Goal: Information Seeking & Learning: Learn about a topic

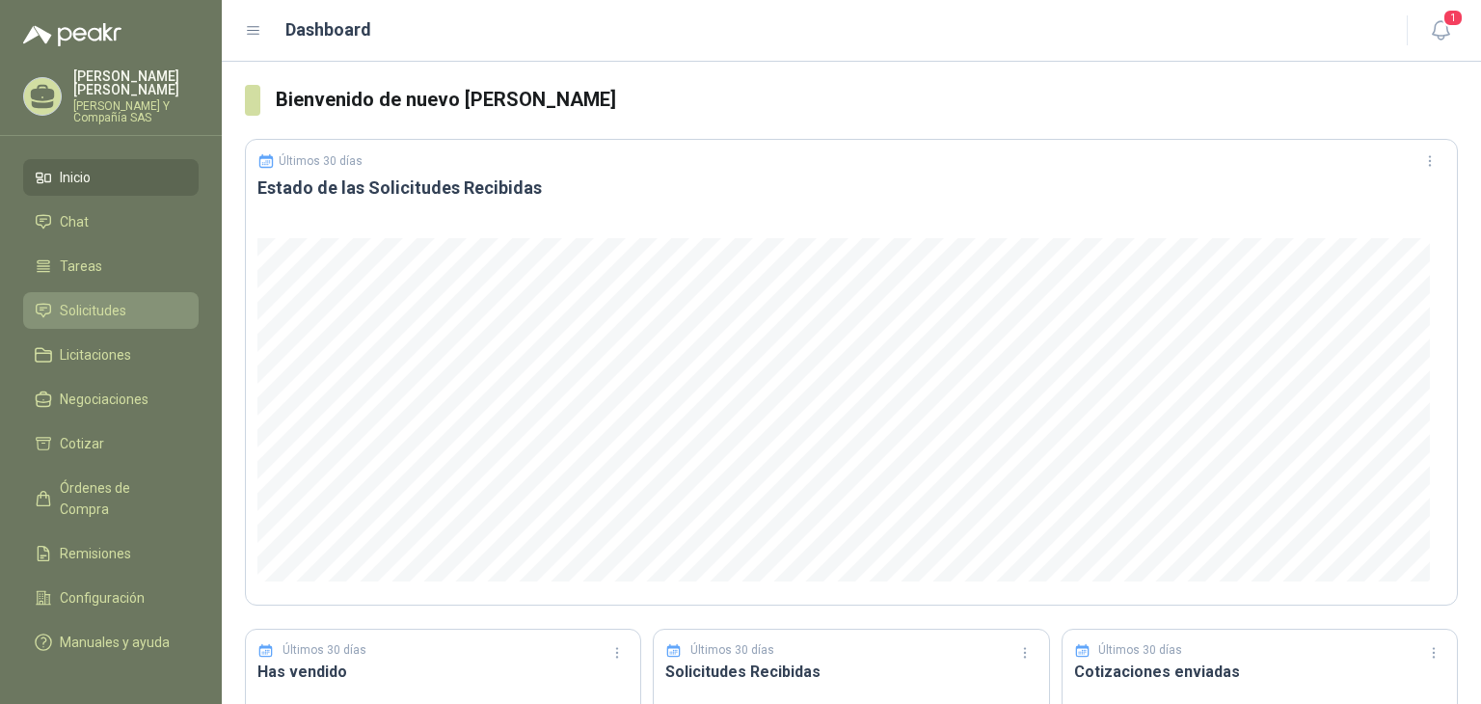
click at [118, 310] on span "Solicitudes" at bounding box center [93, 310] width 67 height 21
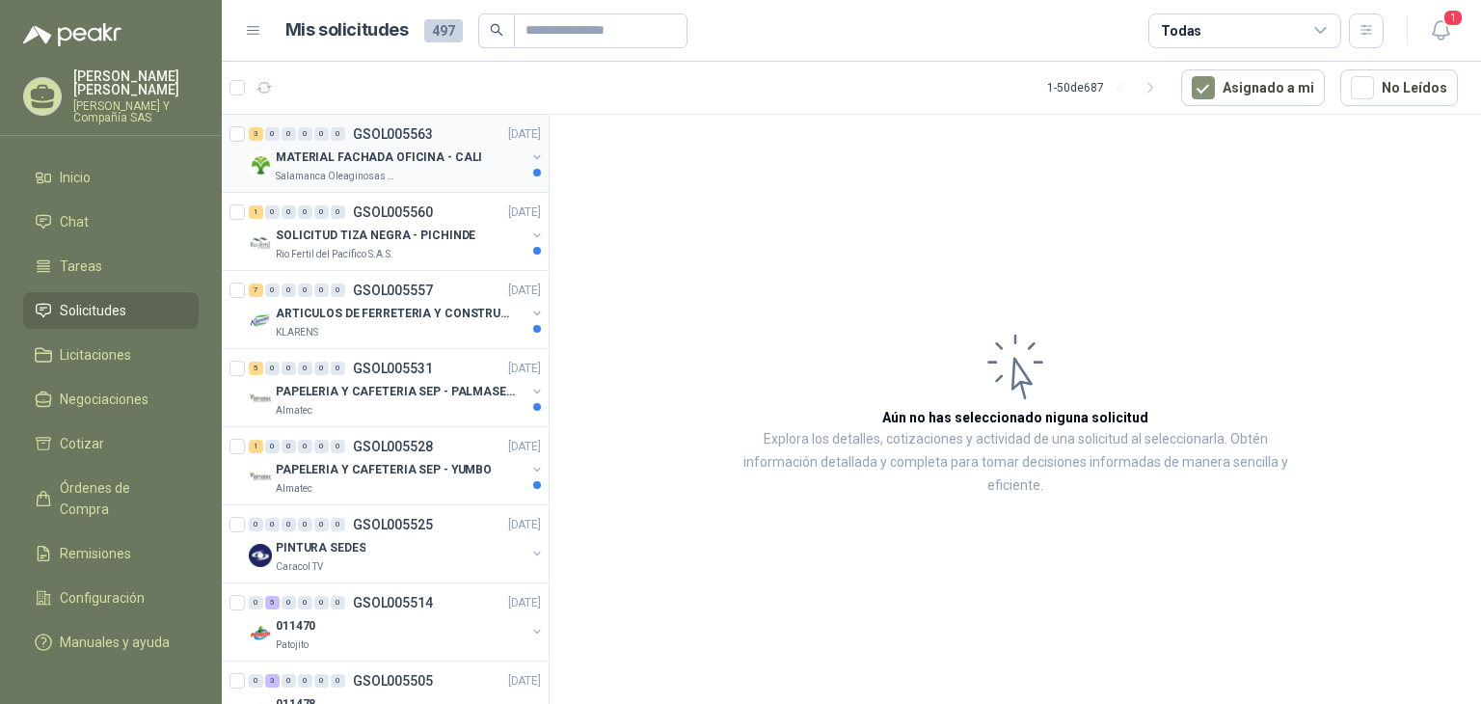
click at [320, 155] on p "MATERIAL FACHADA OFICINA - CALI" at bounding box center [379, 157] width 206 height 18
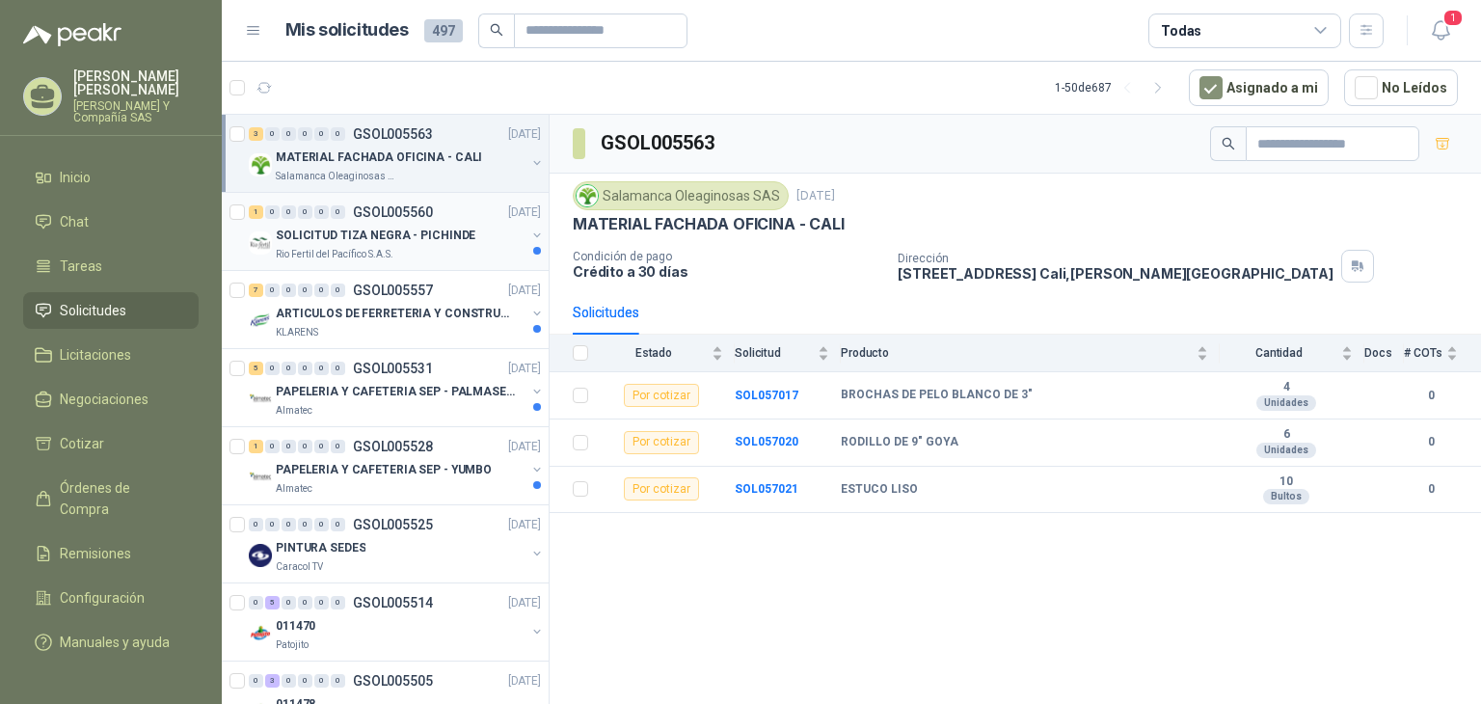
click at [329, 244] on div "SOLICITUD TIZA NEGRA - PICHINDE" at bounding box center [401, 235] width 250 height 23
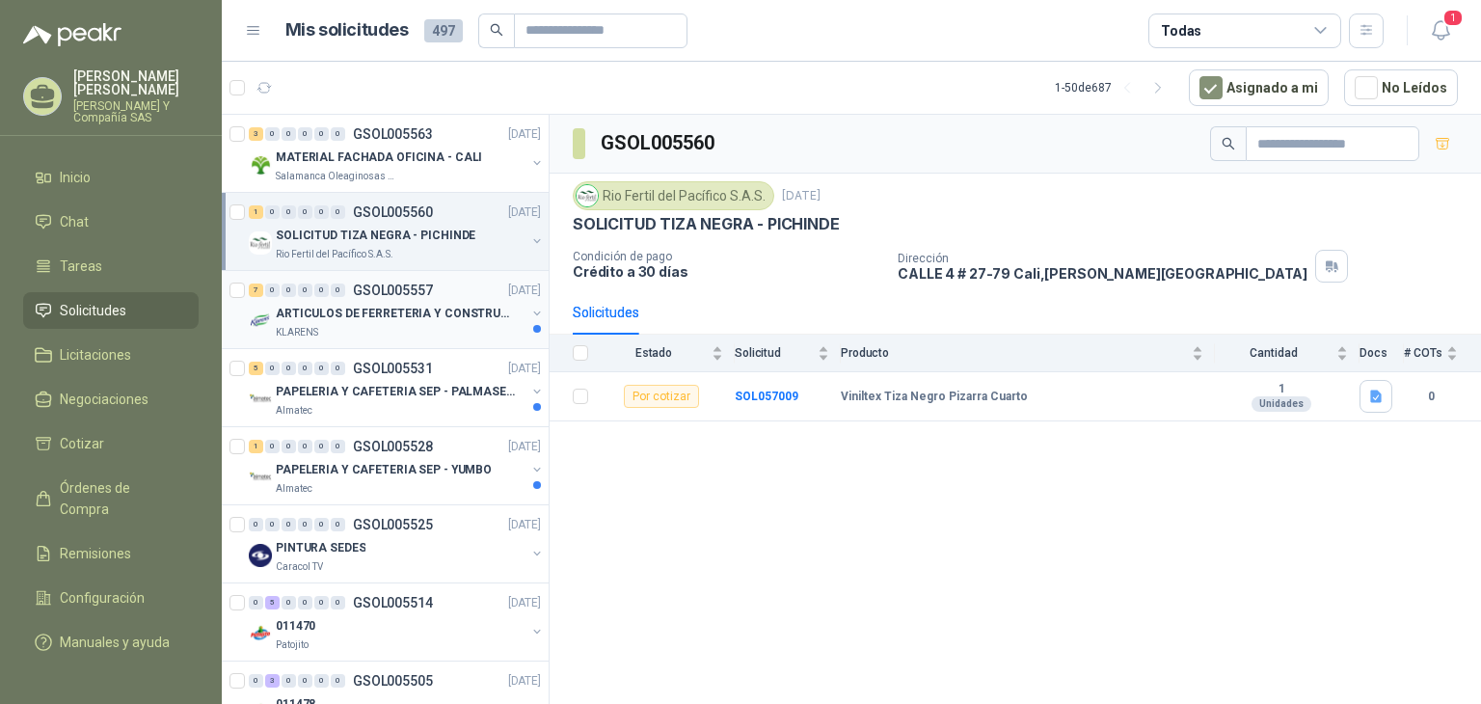
click at [318, 311] on p "ARTICULOS DE FERRETERIA Y CONSTRUCCION EN GENERAL" at bounding box center [396, 314] width 240 height 18
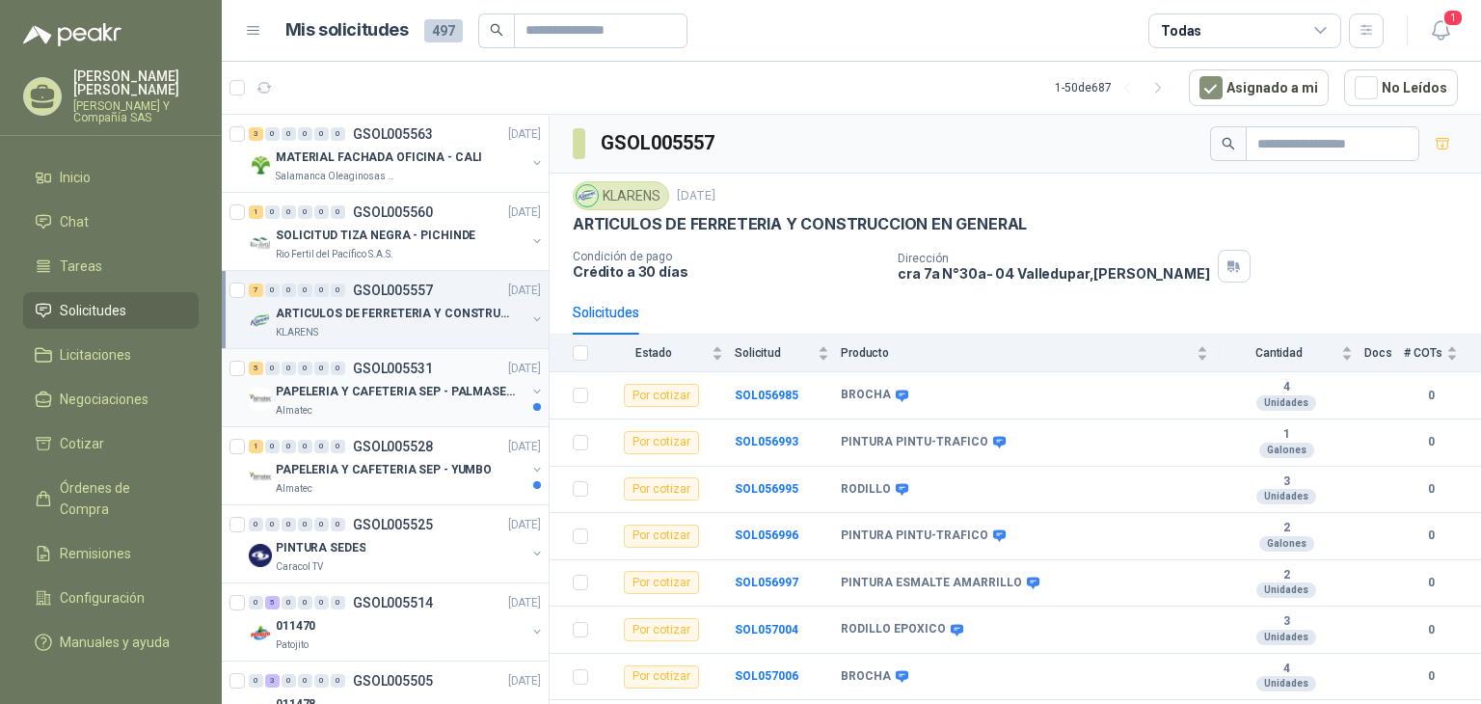
click at [343, 394] on p "PAPELERIA Y CAFETERIA SEP - PALMASECA" at bounding box center [396, 392] width 240 height 18
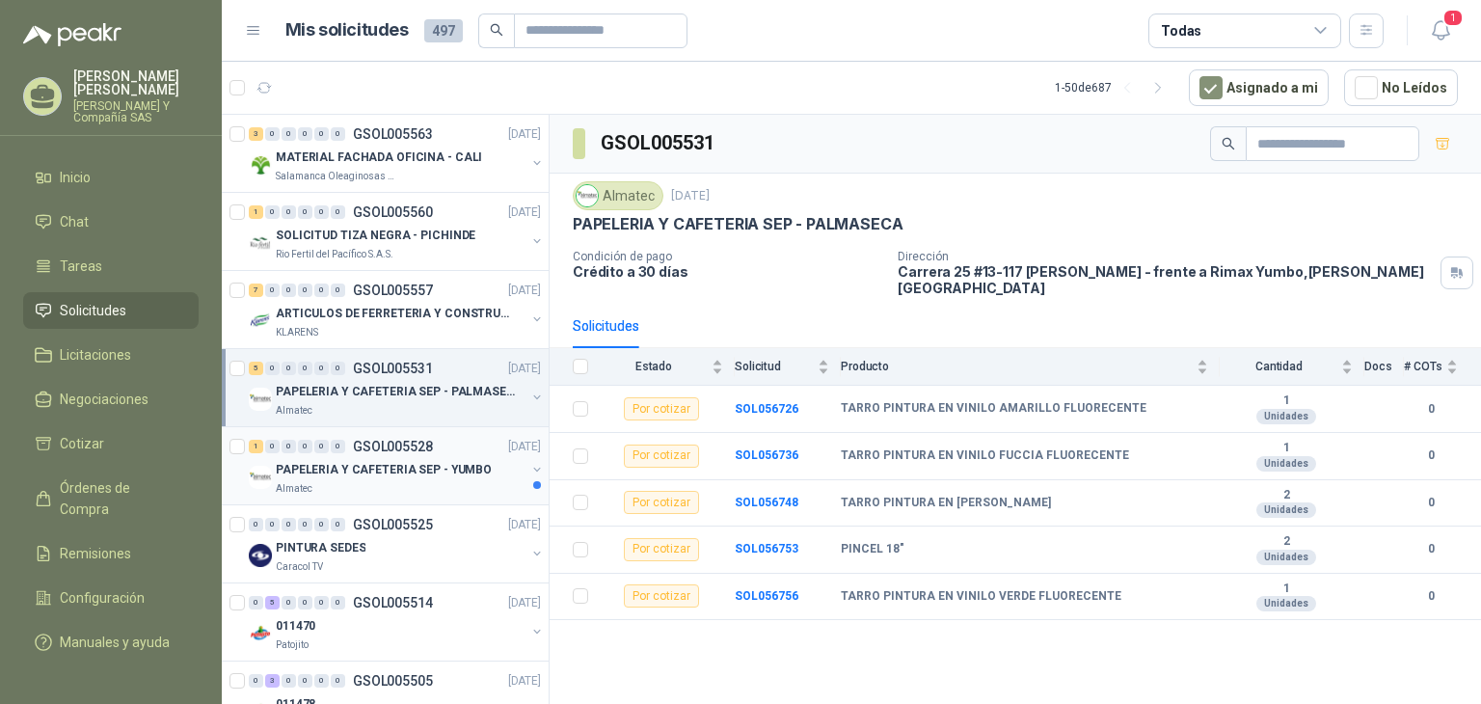
click at [363, 476] on p "PAPELERIA Y CAFETERIA SEP - YUMBO" at bounding box center [384, 470] width 216 height 18
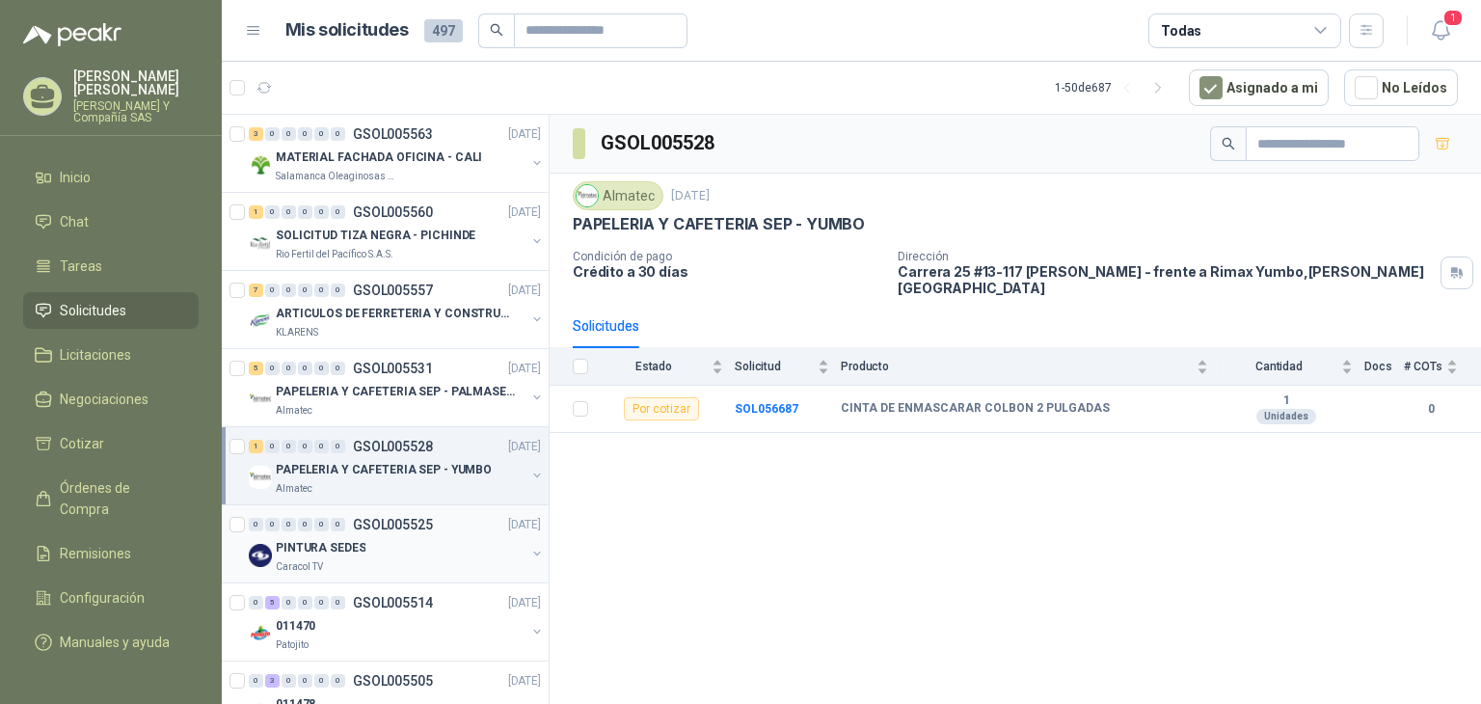
click at [386, 564] on div "Caracol TV" at bounding box center [401, 566] width 250 height 15
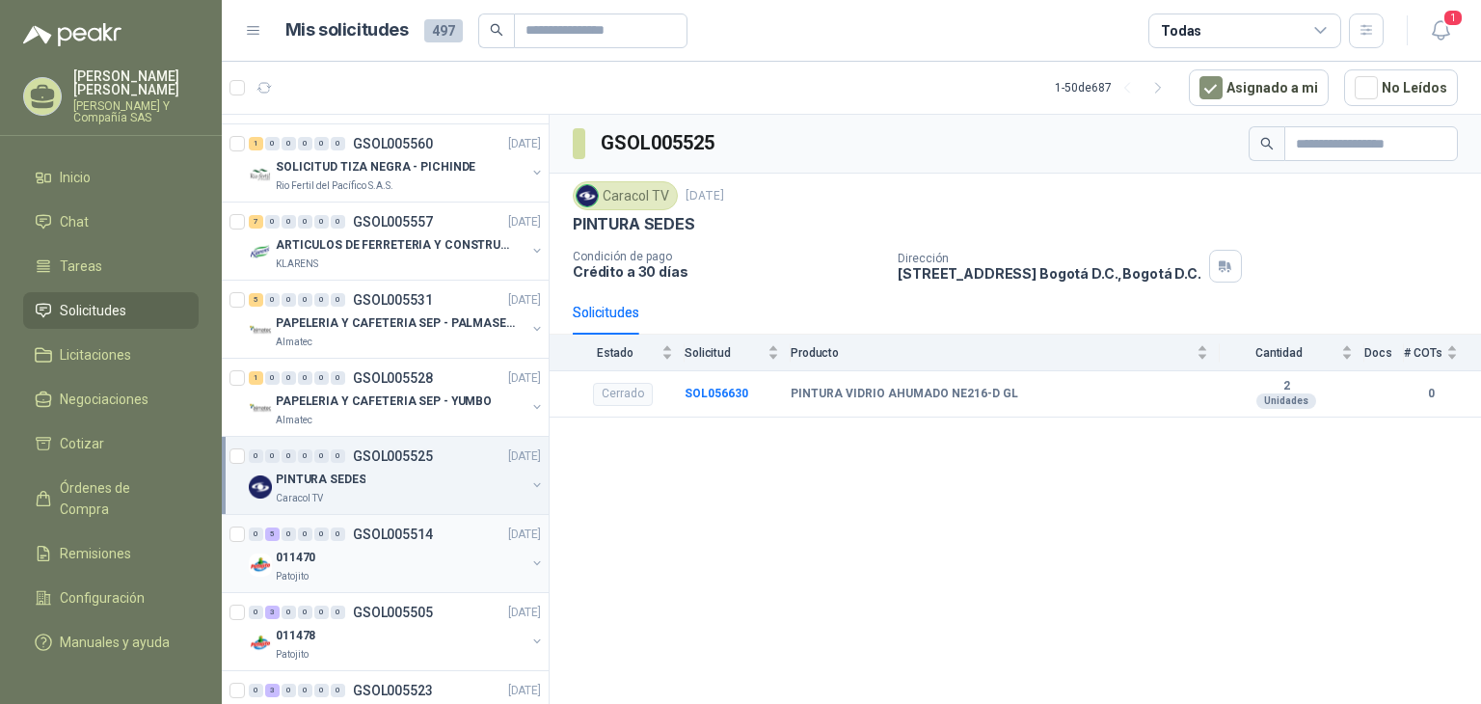
scroll to position [96, 0]
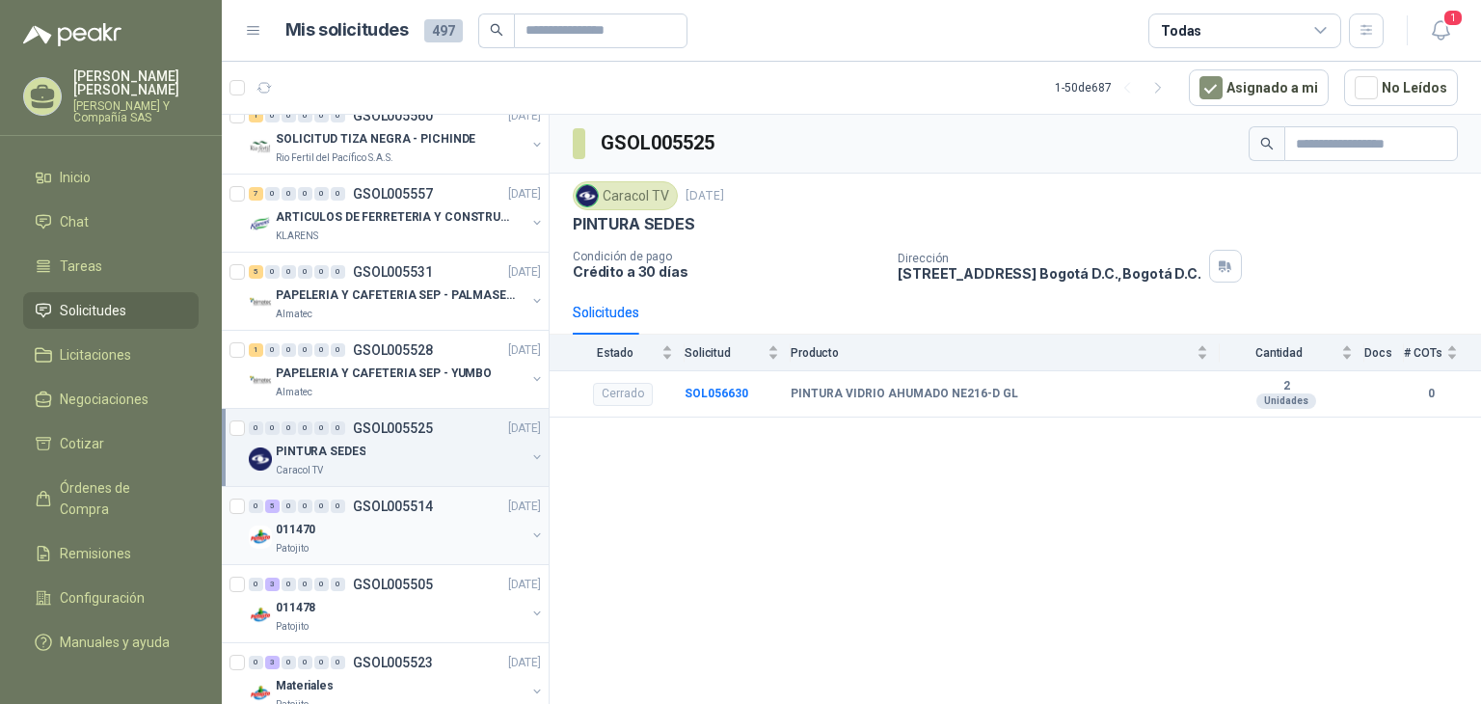
click at [370, 536] on div "011470" at bounding box center [401, 529] width 250 height 23
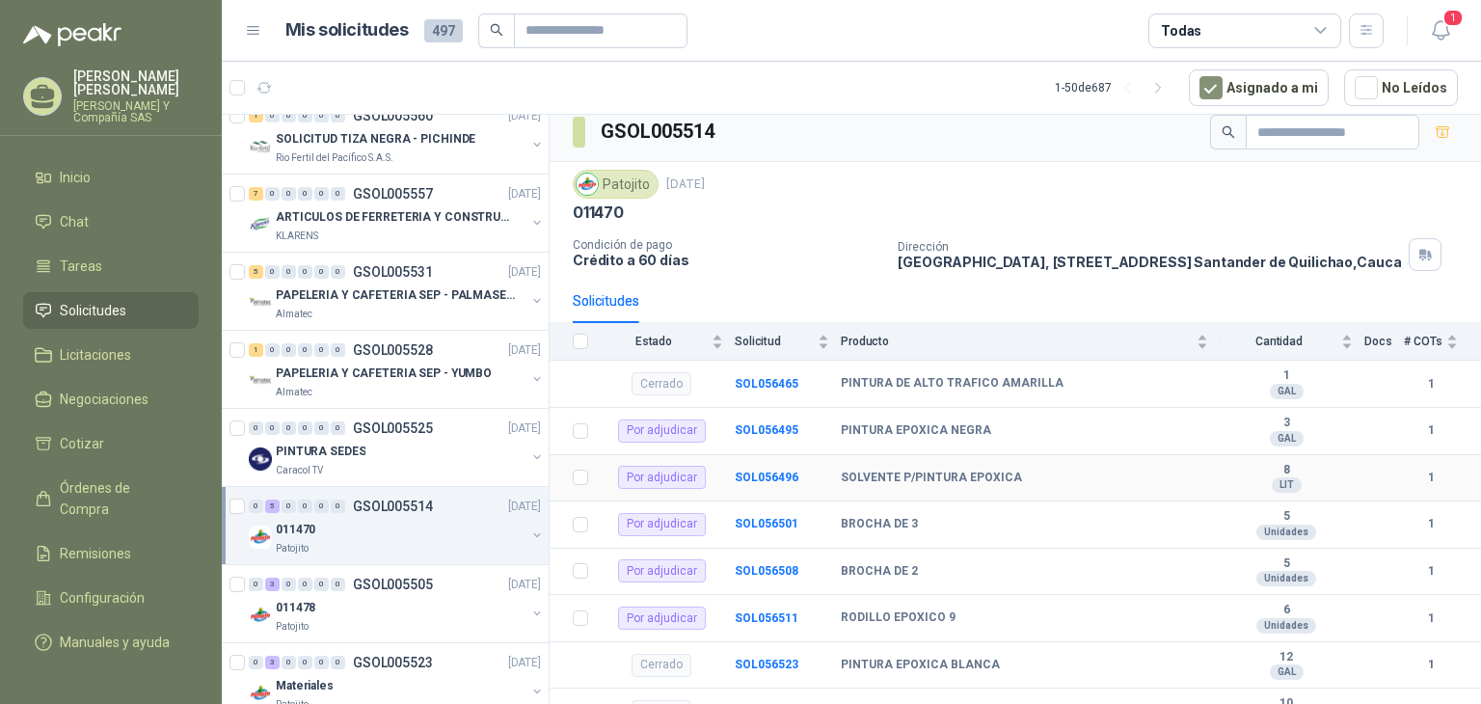
scroll to position [49, 0]
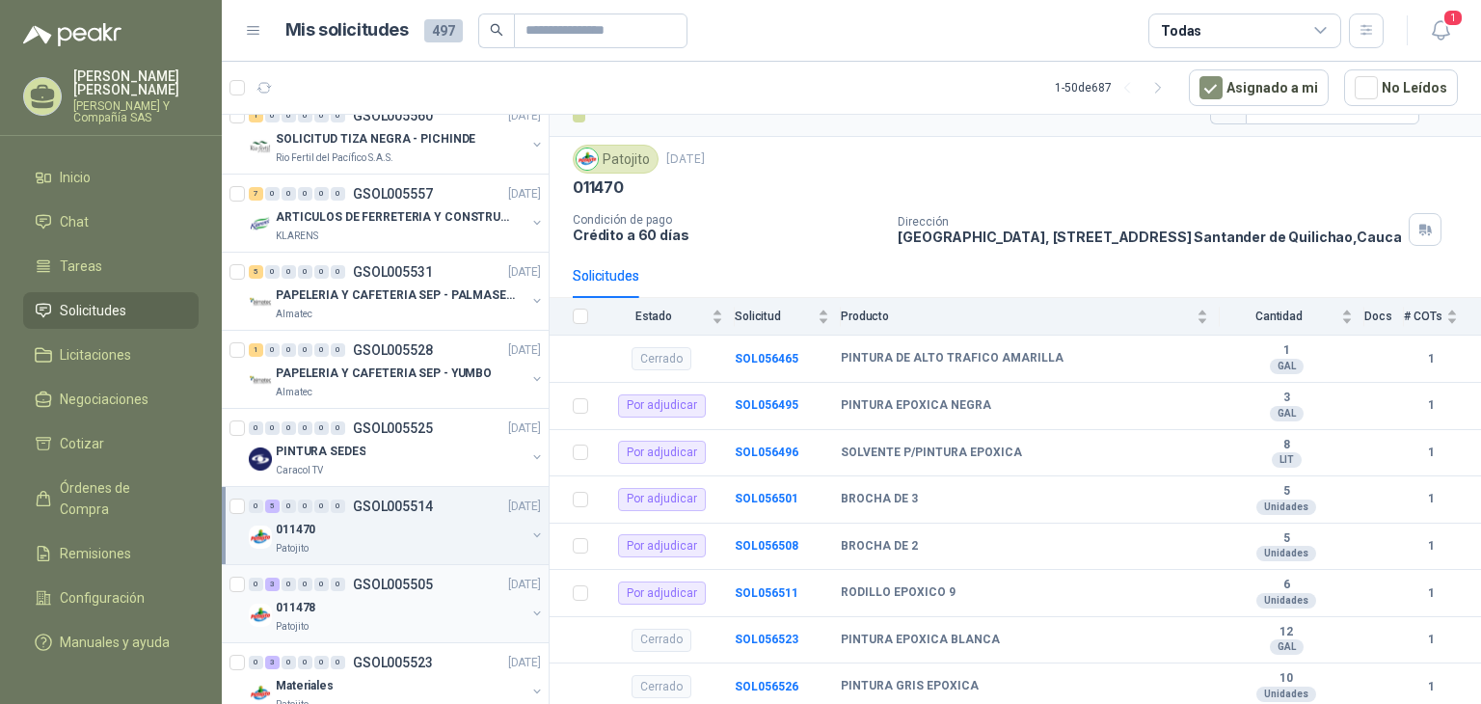
click at [346, 614] on div "011478" at bounding box center [401, 607] width 250 height 23
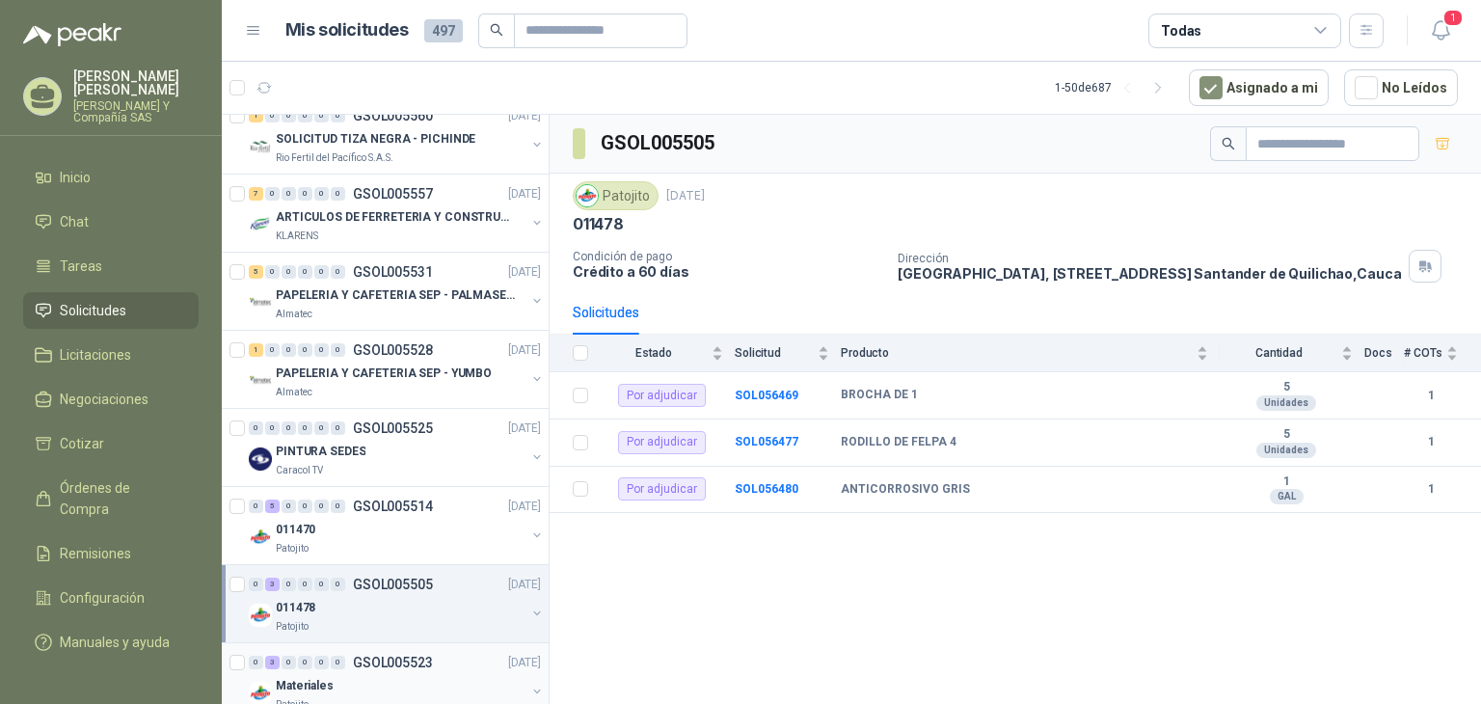
scroll to position [289, 0]
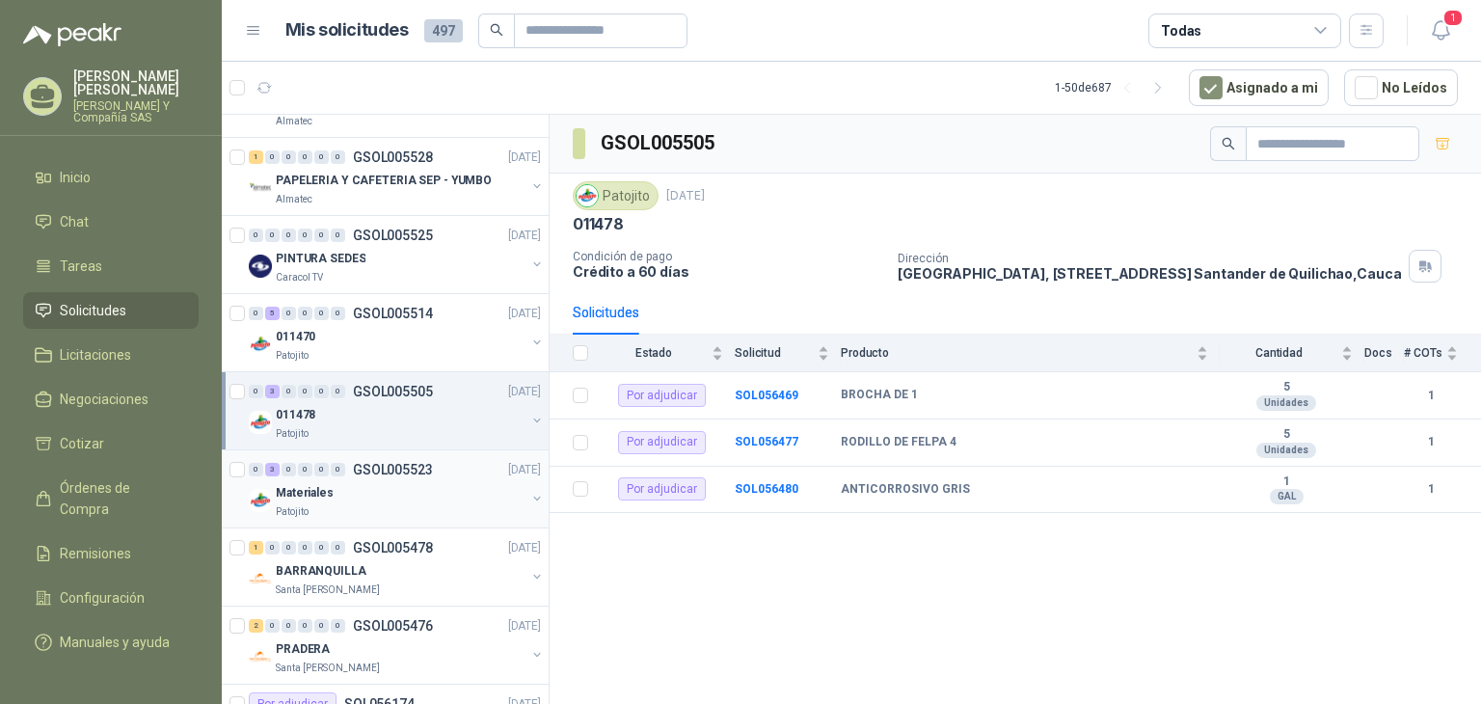
click at [376, 495] on div "Materiales" at bounding box center [401, 492] width 250 height 23
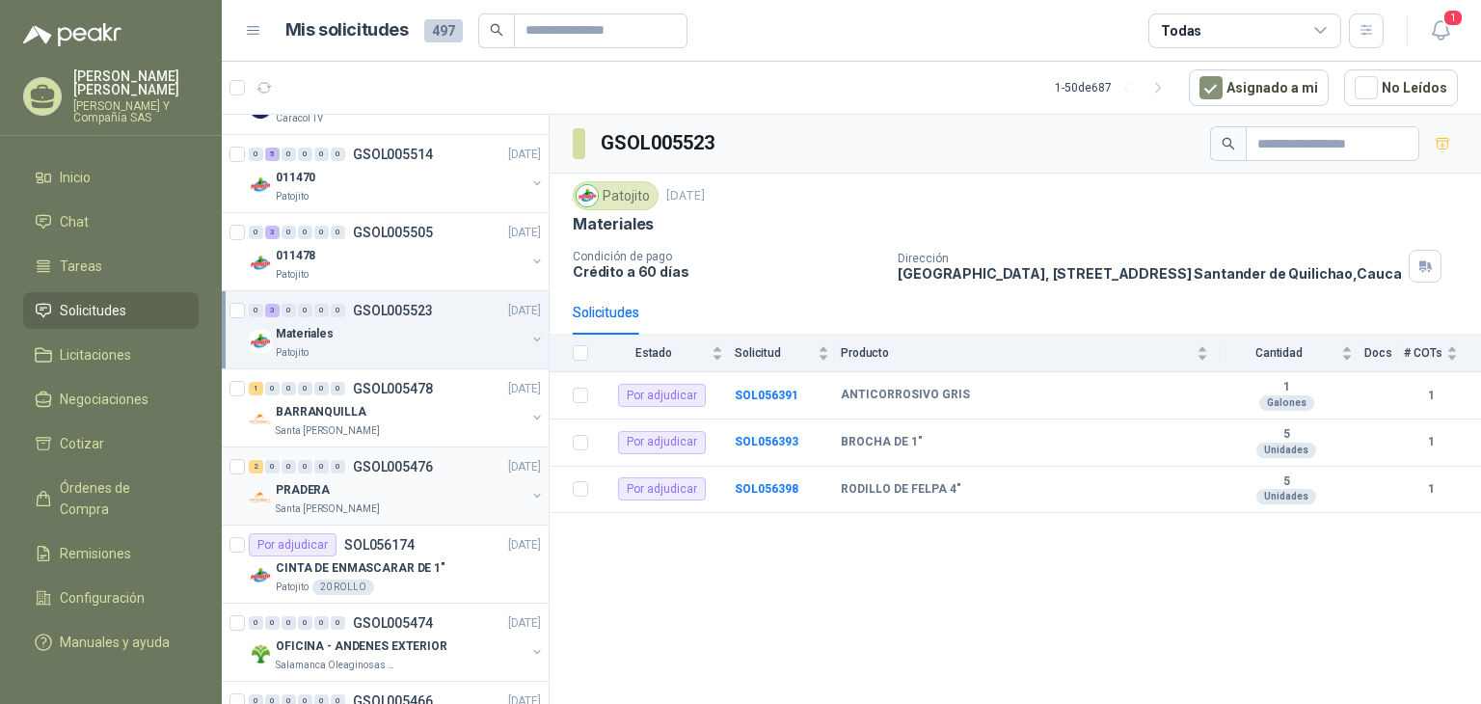
scroll to position [482, 0]
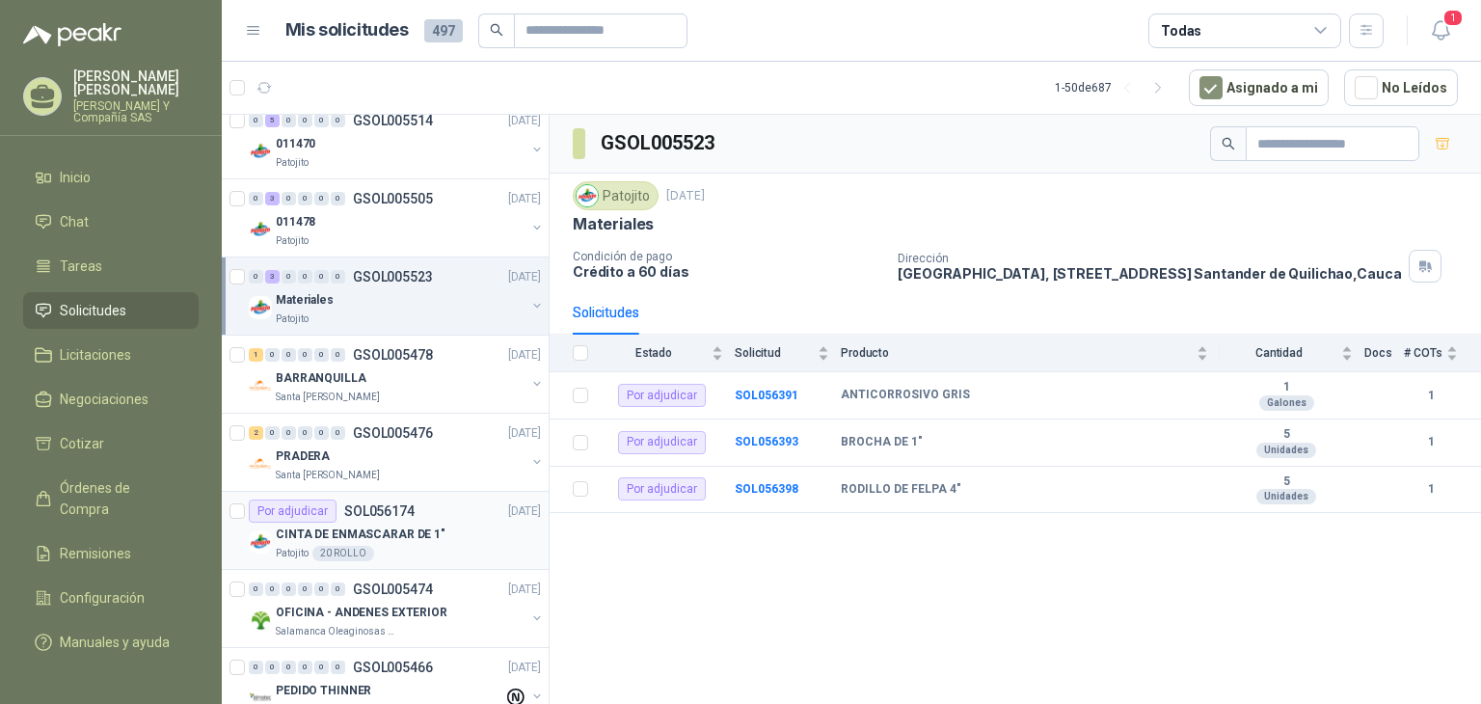
click at [462, 534] on div "CINTA DE ENMASCARAR DE 1"" at bounding box center [408, 534] width 265 height 23
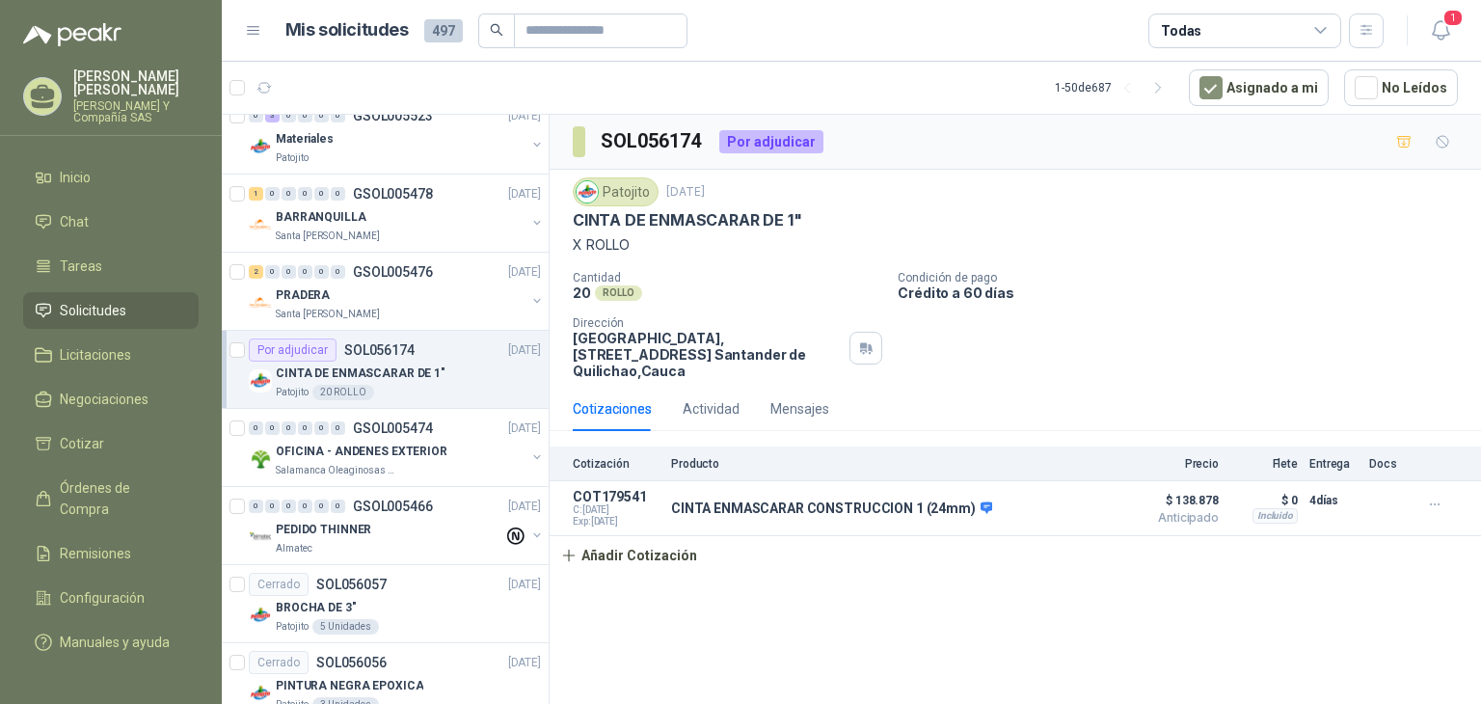
scroll to position [675, 0]
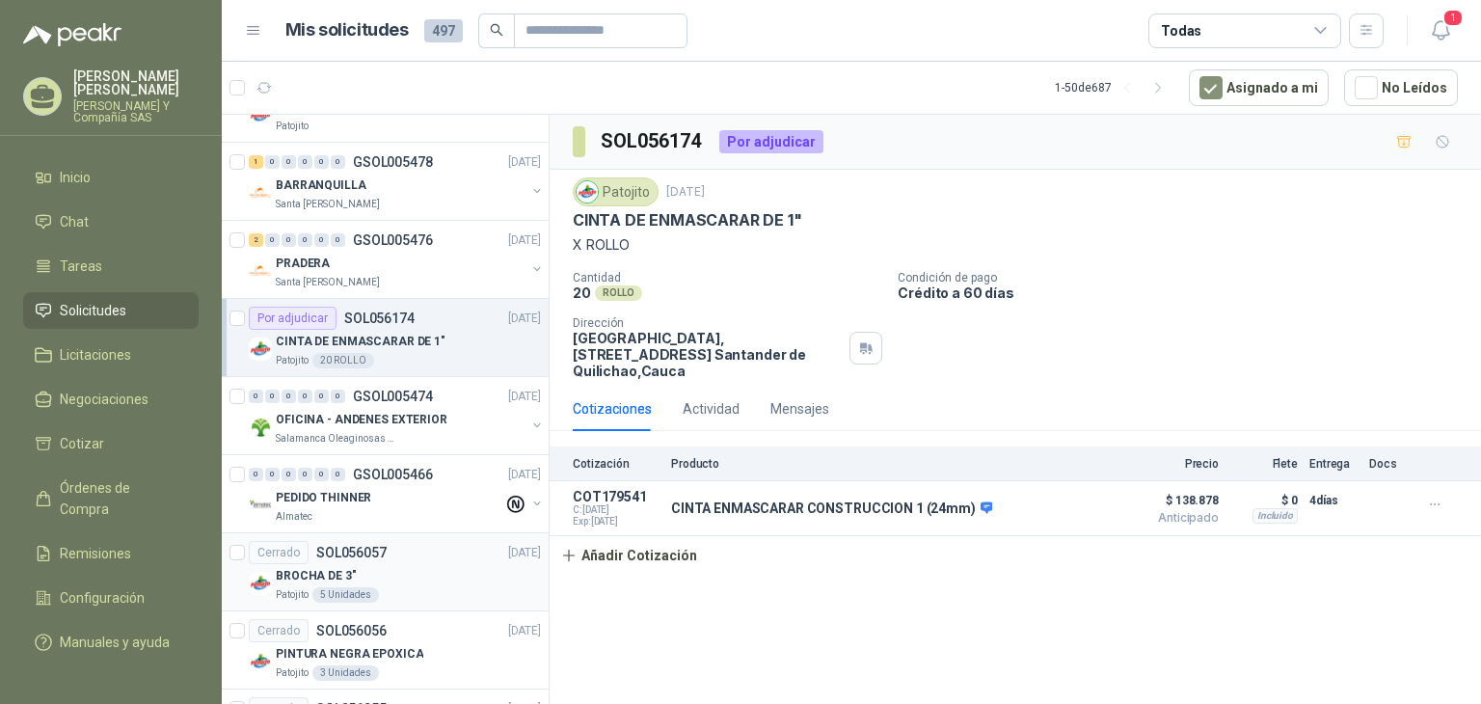
click at [450, 569] on div "BROCHA DE 3"" at bounding box center [408, 575] width 265 height 23
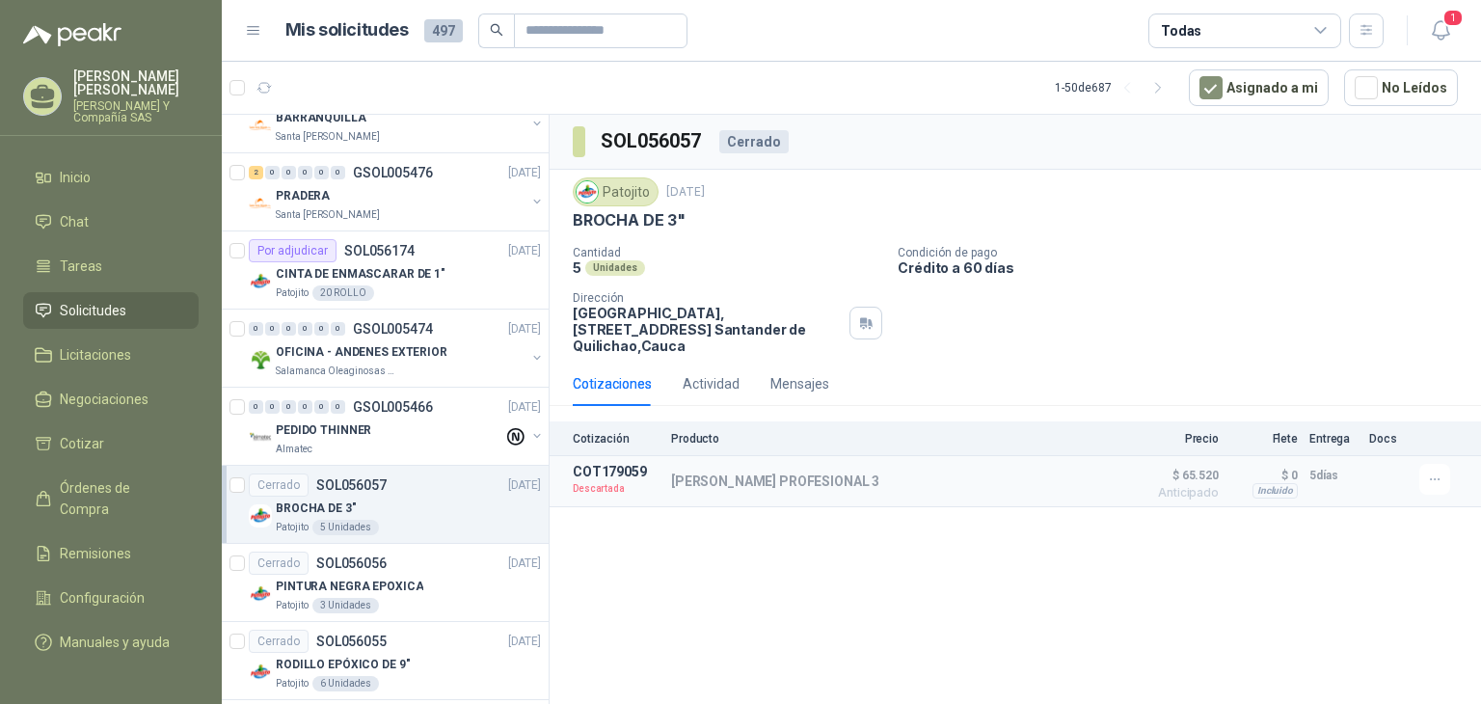
scroll to position [771, 0]
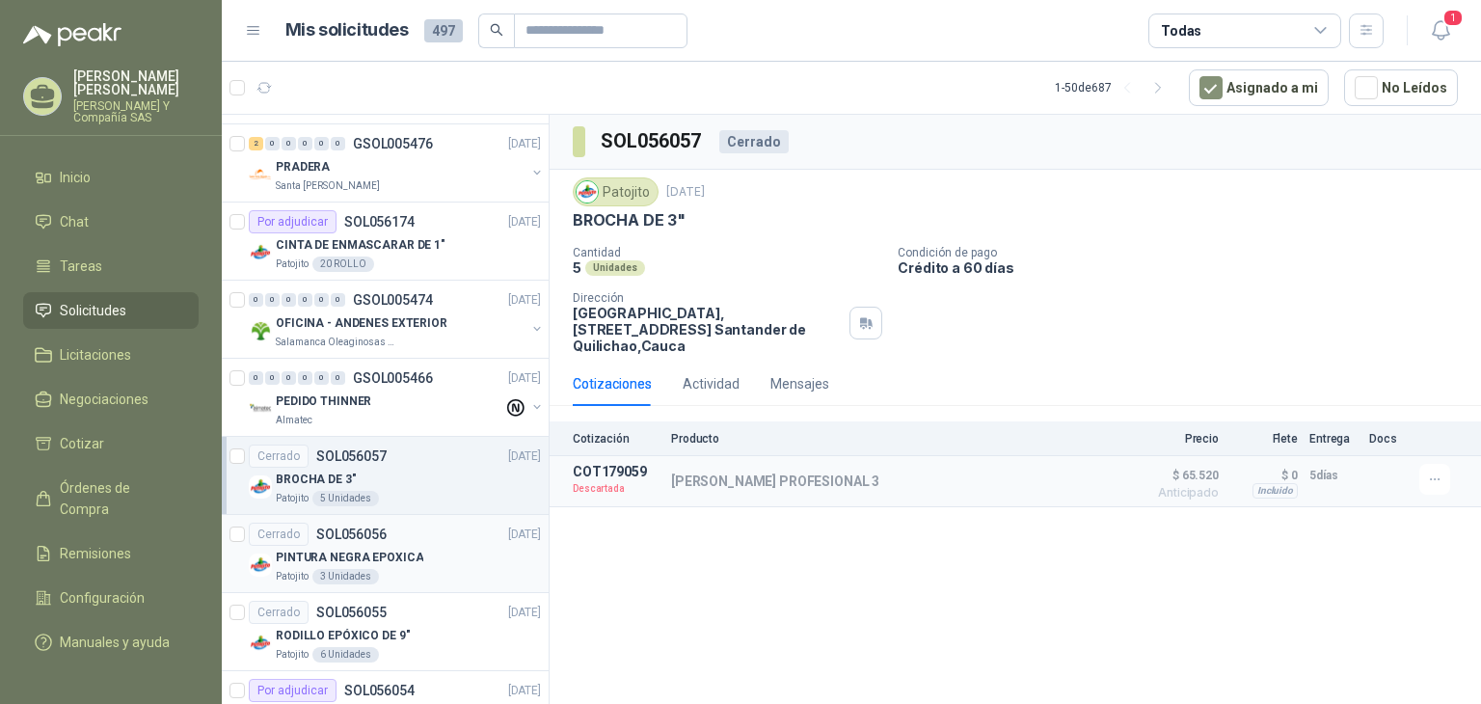
click at [453, 569] on div "Patojito 3 Unidades" at bounding box center [408, 576] width 265 height 15
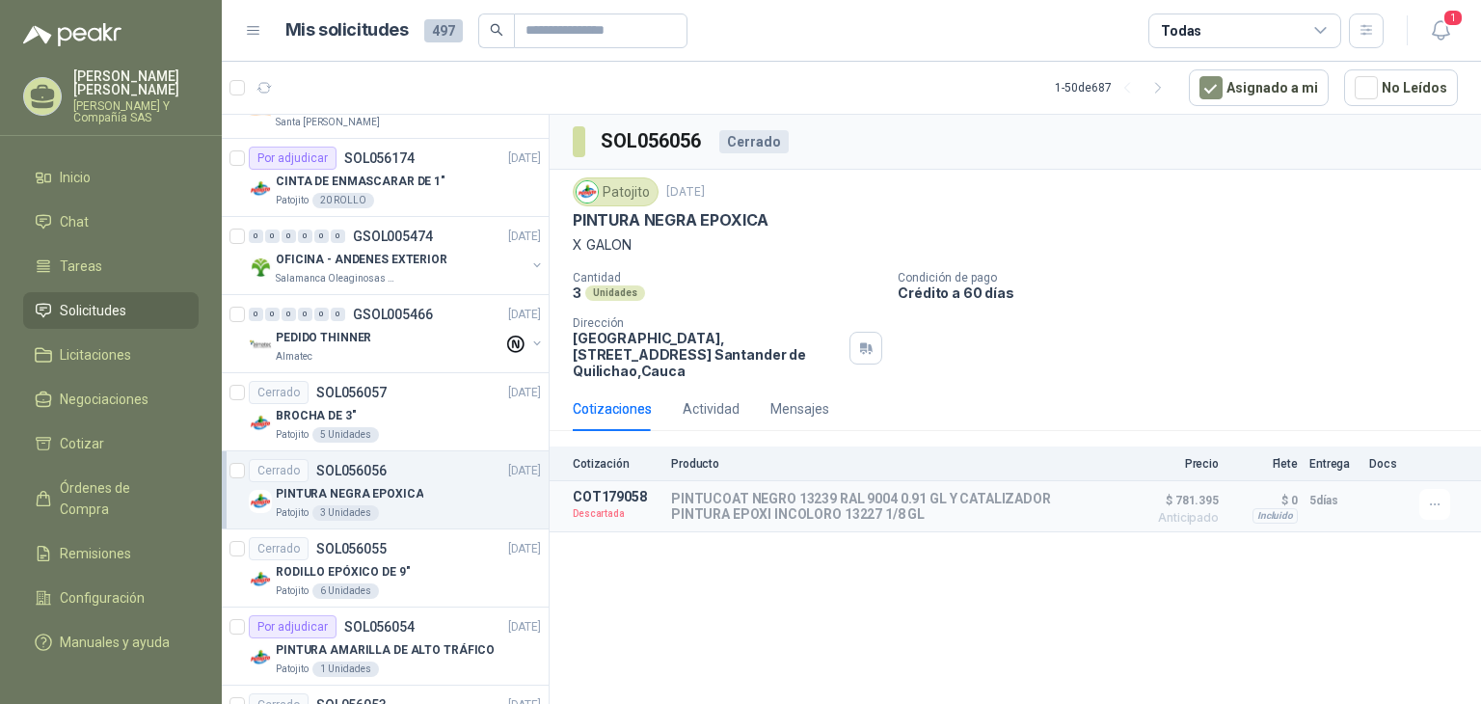
scroll to position [868, 0]
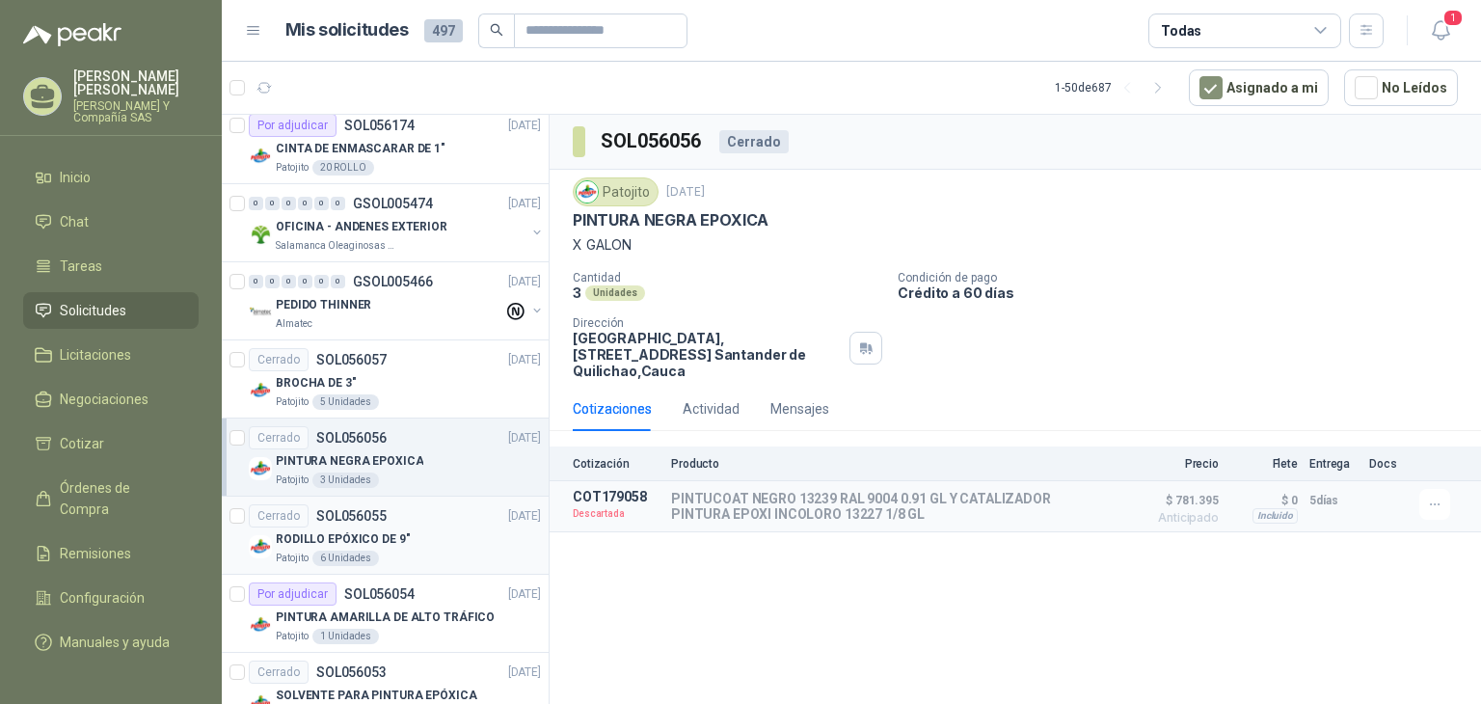
click at [450, 543] on div "RODILLO EPÓXICO DE 9"" at bounding box center [408, 538] width 265 height 23
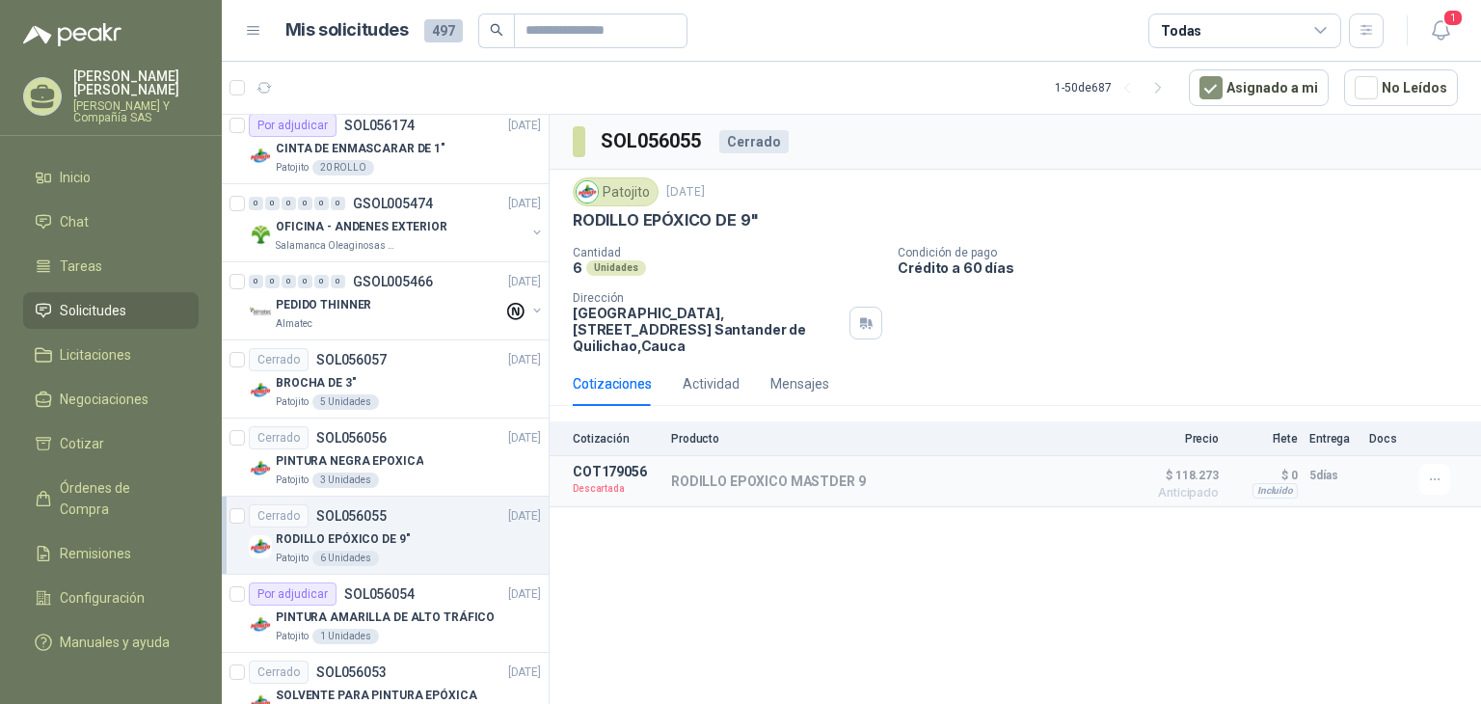
scroll to position [964, 0]
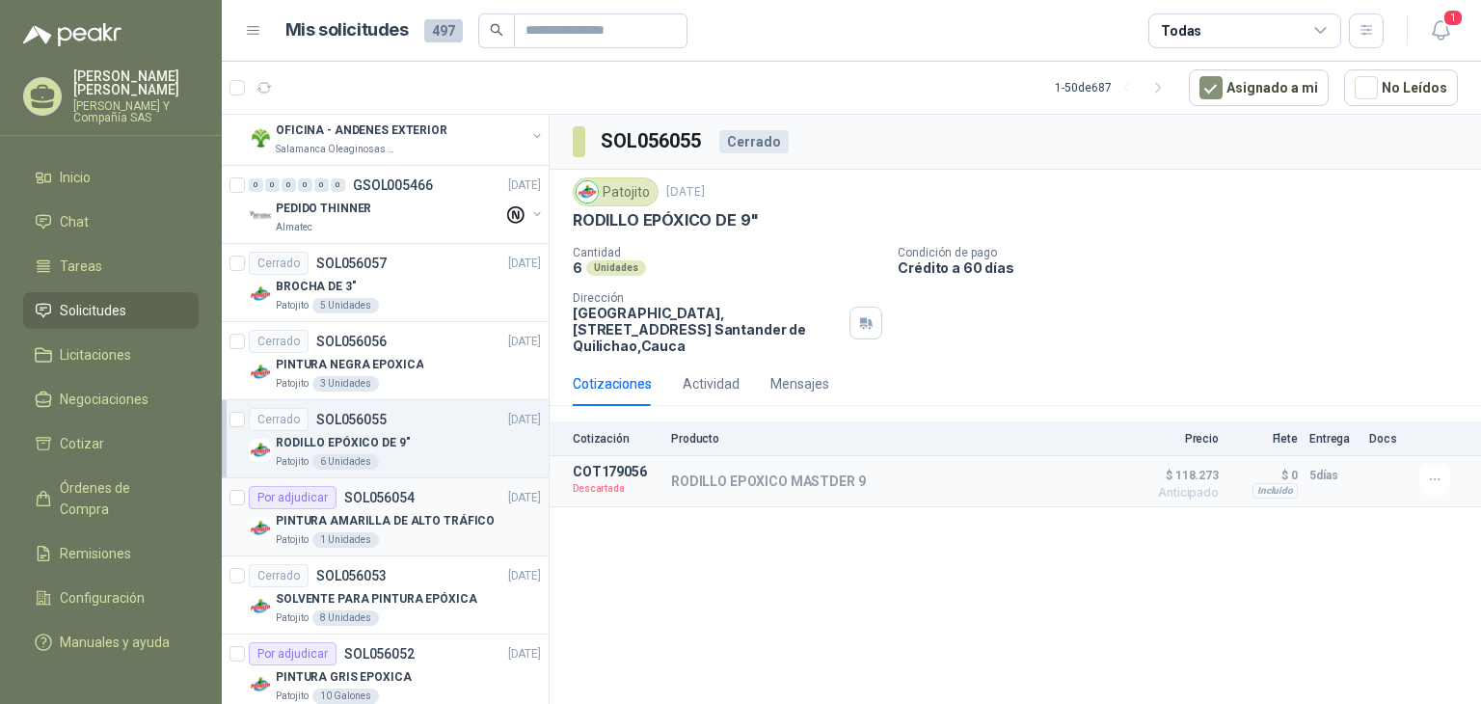
click at [477, 547] on article "Por adjudicar SOL056054 [DATE] PINTURA AMARILLA DE ALTO TRÁFICO Patojito 1 Unid…" at bounding box center [385, 517] width 327 height 78
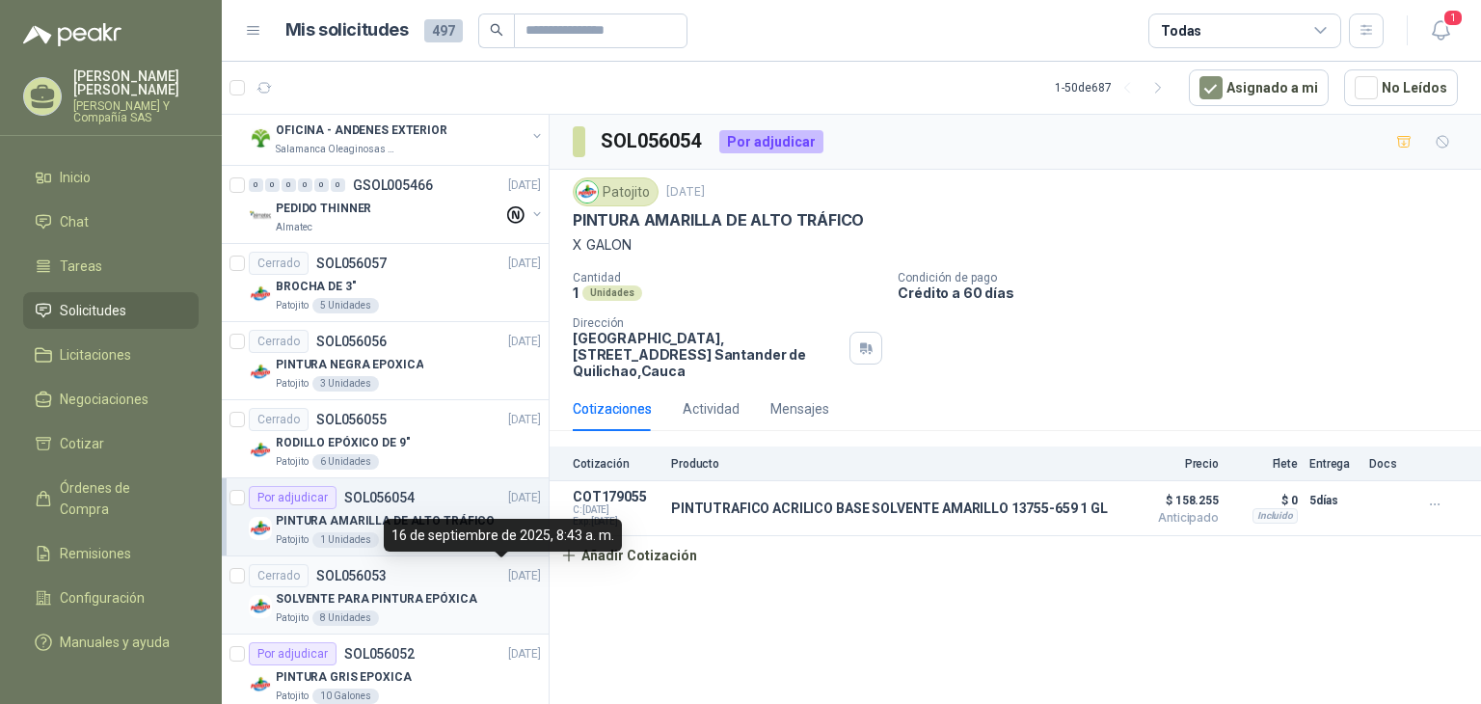
click at [486, 610] on div "Patojito 8 Unidades" at bounding box center [408, 617] width 265 height 15
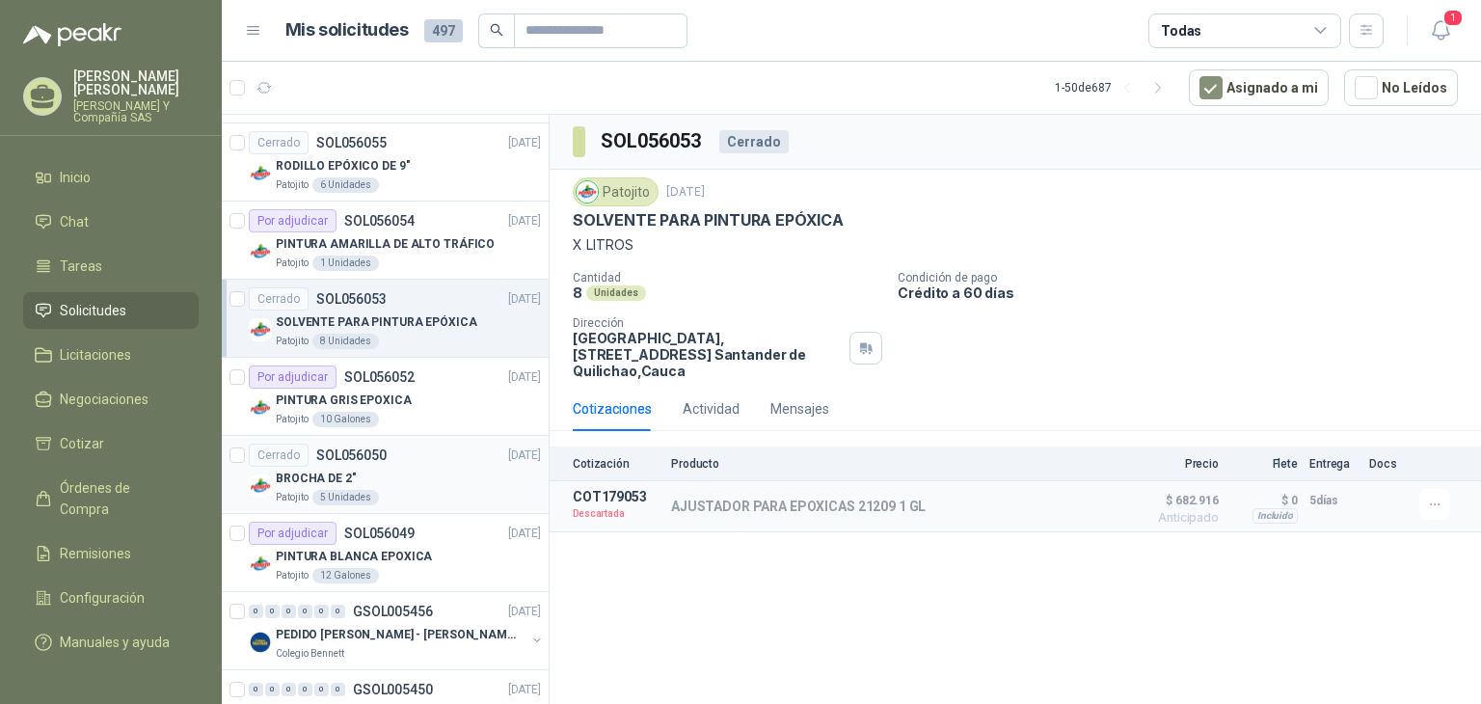
scroll to position [1253, 0]
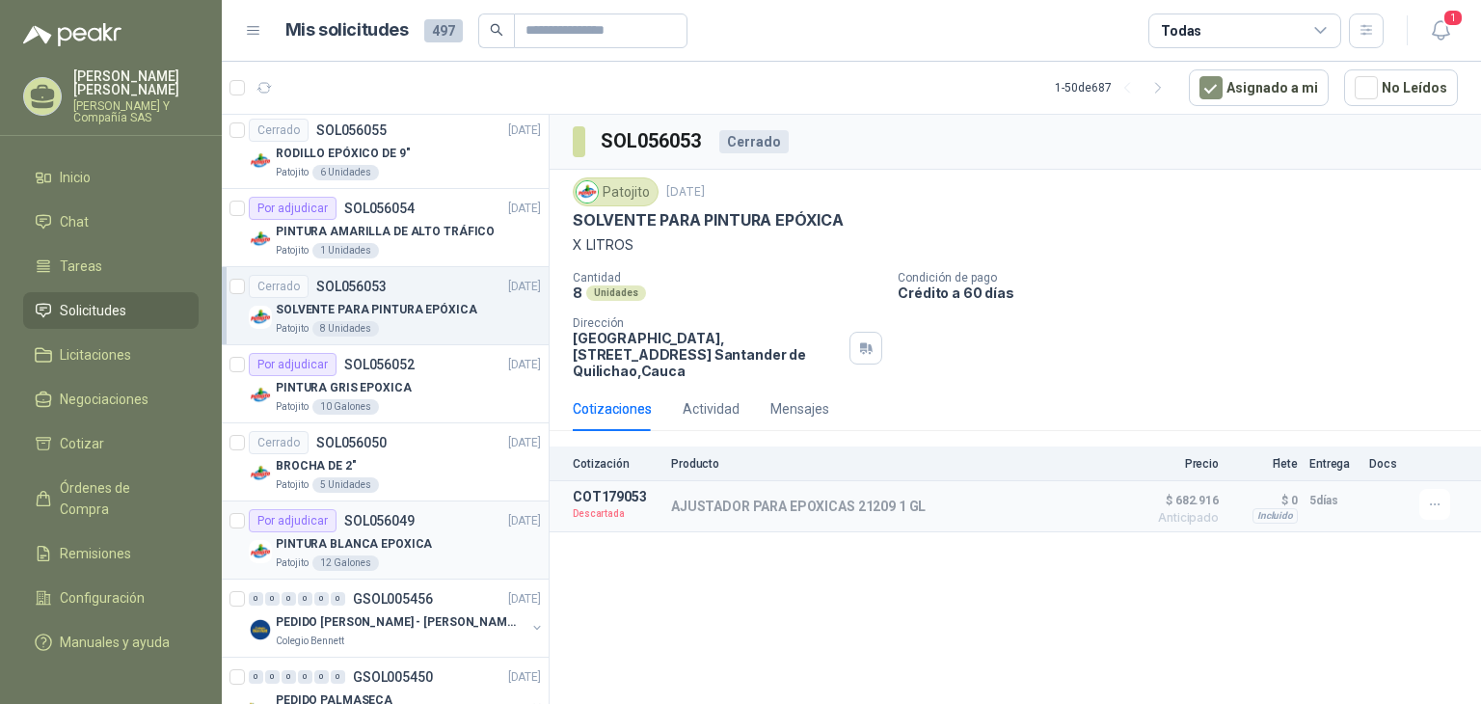
click at [446, 546] on div "PINTURA BLANCA EPOXICA" at bounding box center [408, 543] width 265 height 23
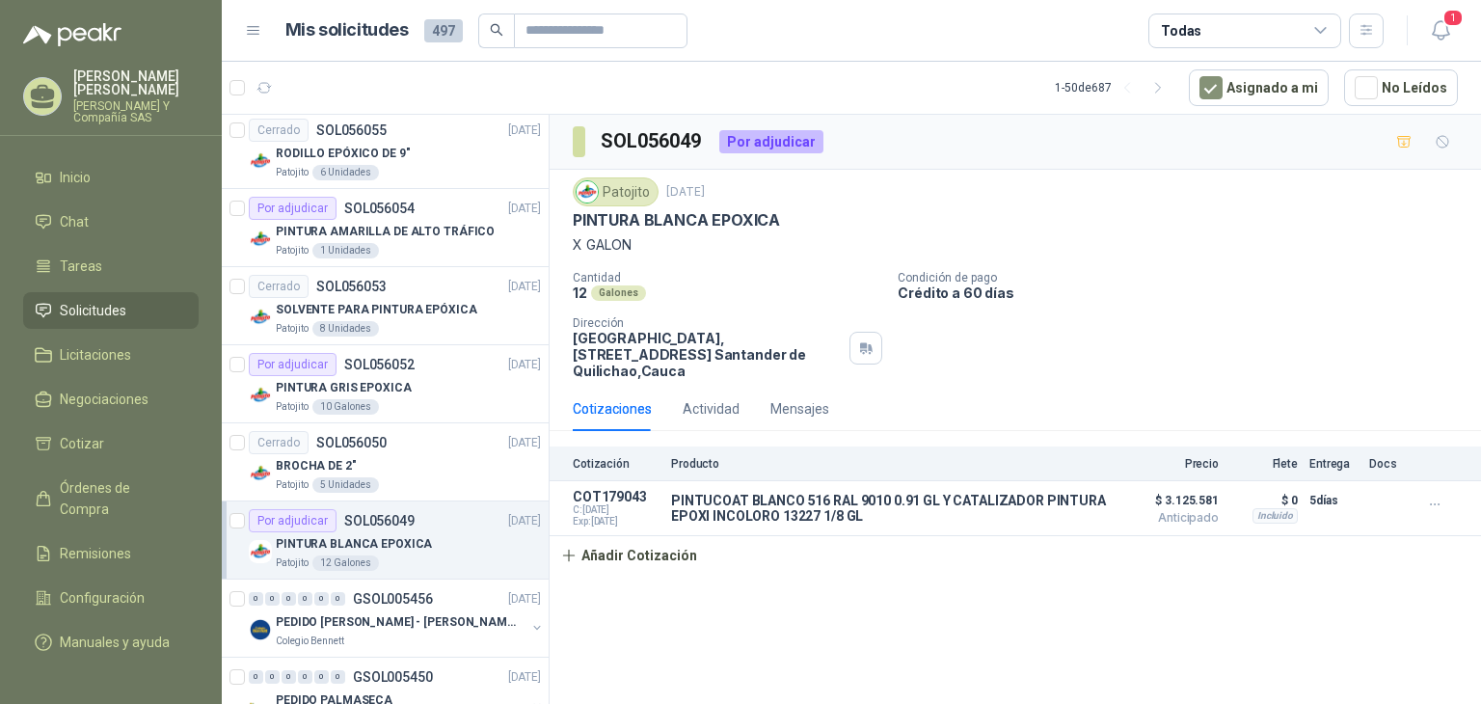
click at [630, 185] on div "Patojito" at bounding box center [616, 191] width 86 height 29
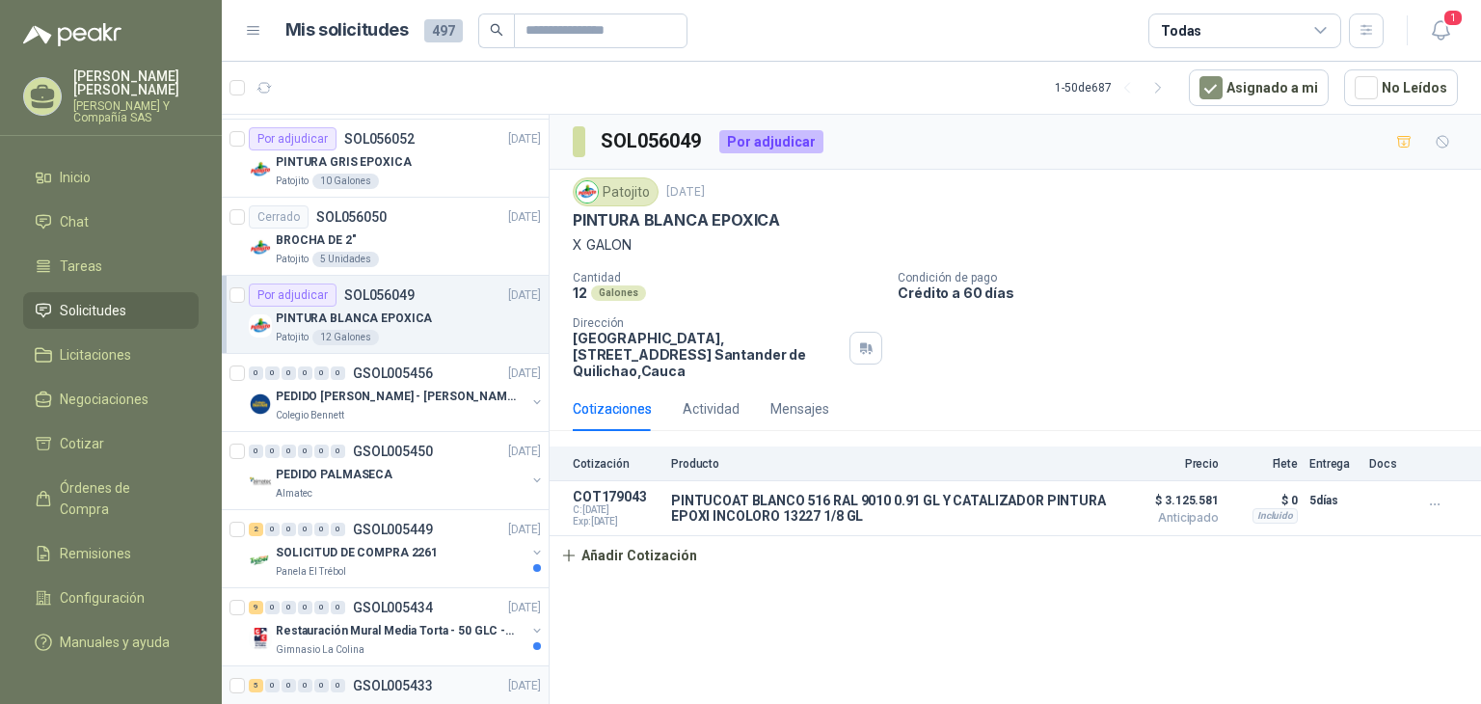
scroll to position [1446, 0]
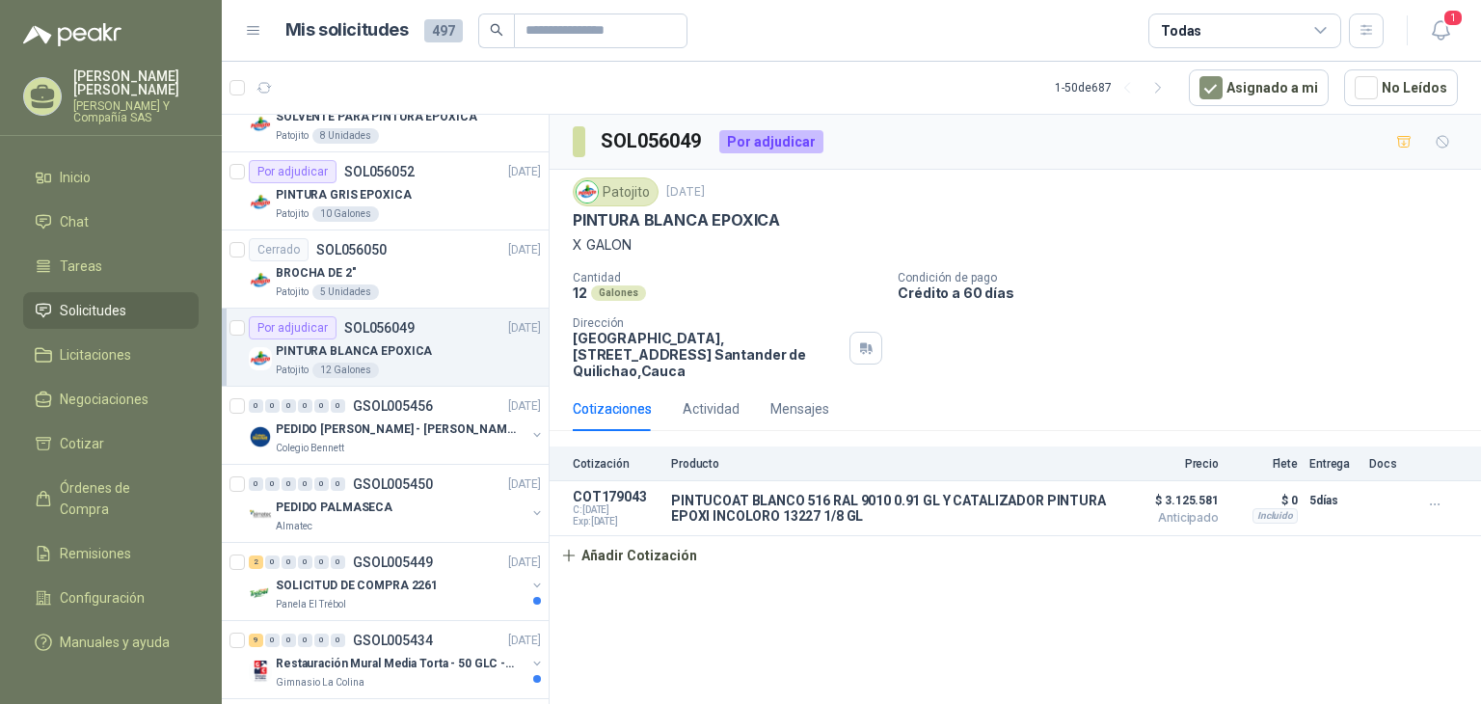
click at [417, 331] on div "Por adjudicar SOL056049 [DATE]" at bounding box center [395, 327] width 292 height 23
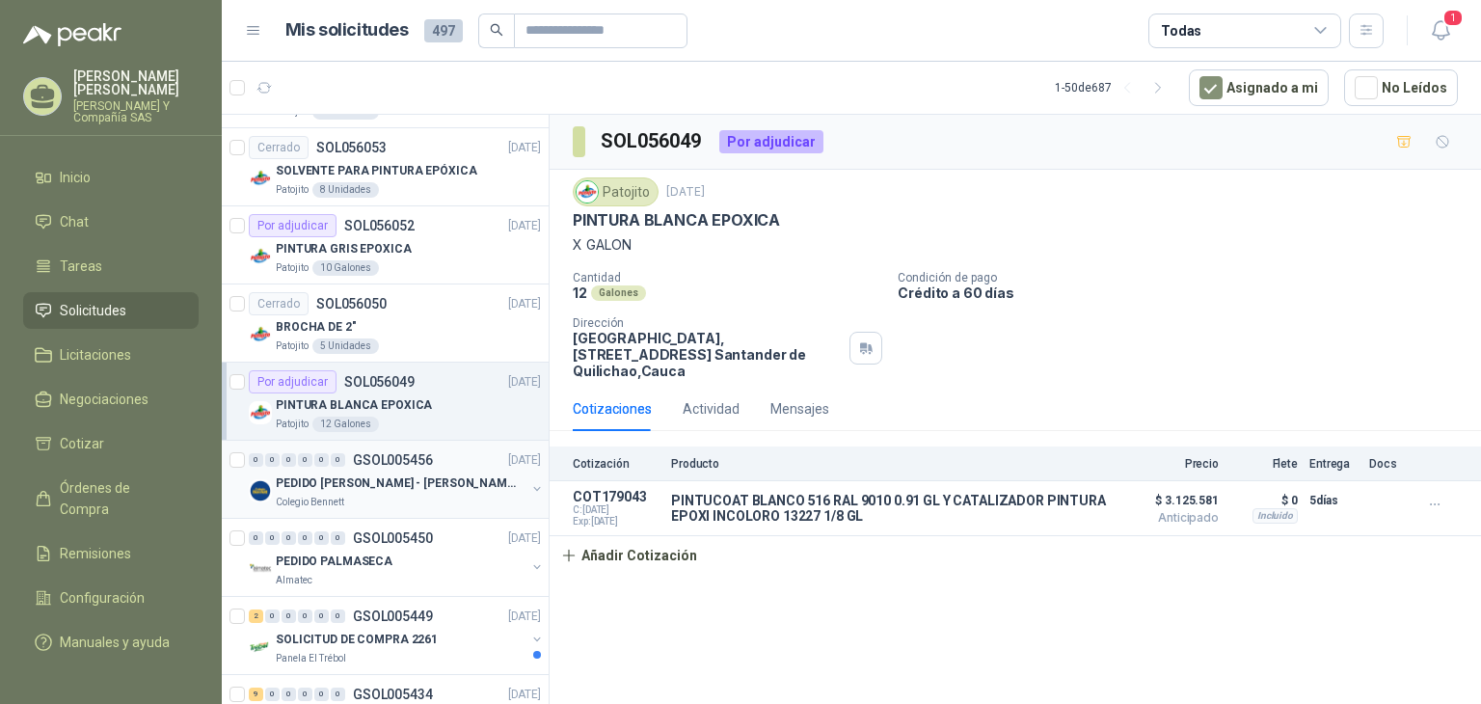
scroll to position [1350, 0]
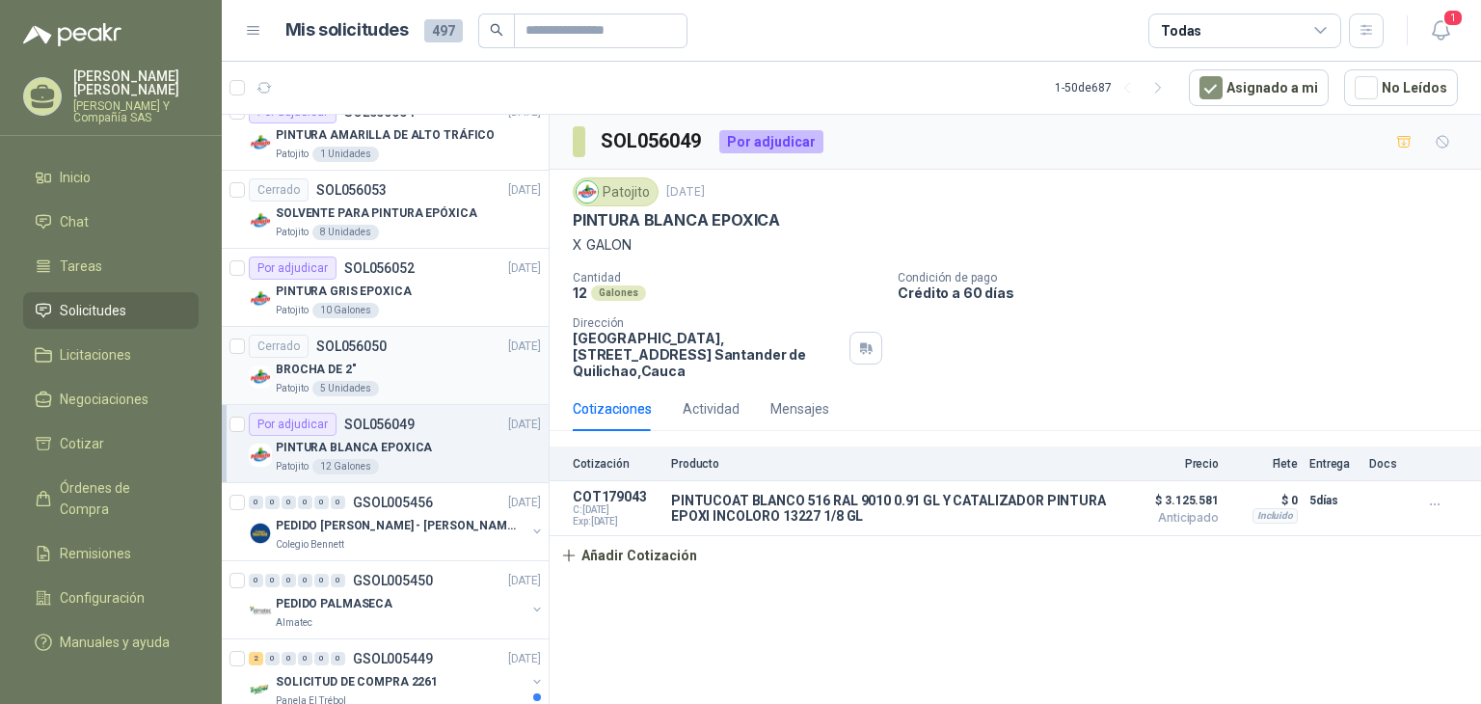
click at [393, 344] on div "Cerrado SOL056050 [DATE]" at bounding box center [395, 346] width 292 height 23
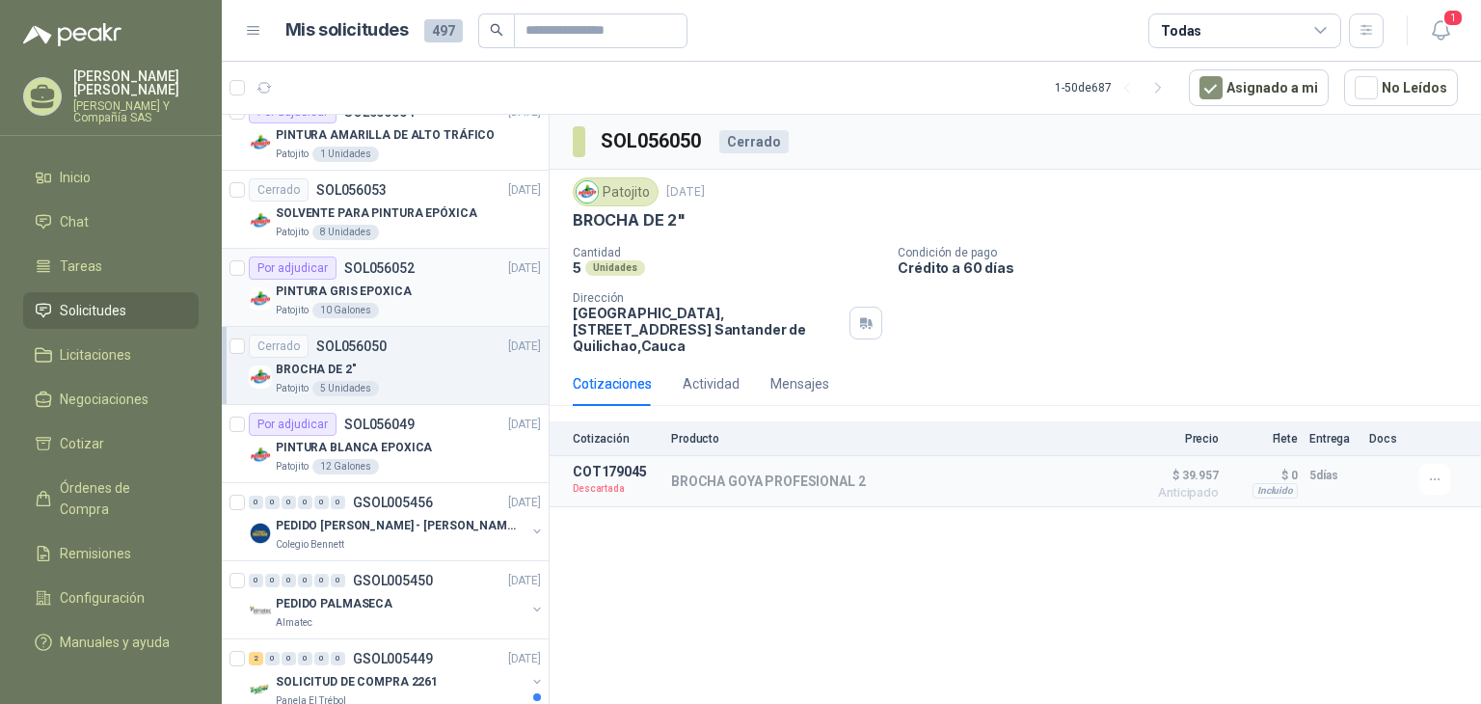
click at [420, 292] on div "PINTURA GRIS EPOXICA" at bounding box center [408, 291] width 265 height 23
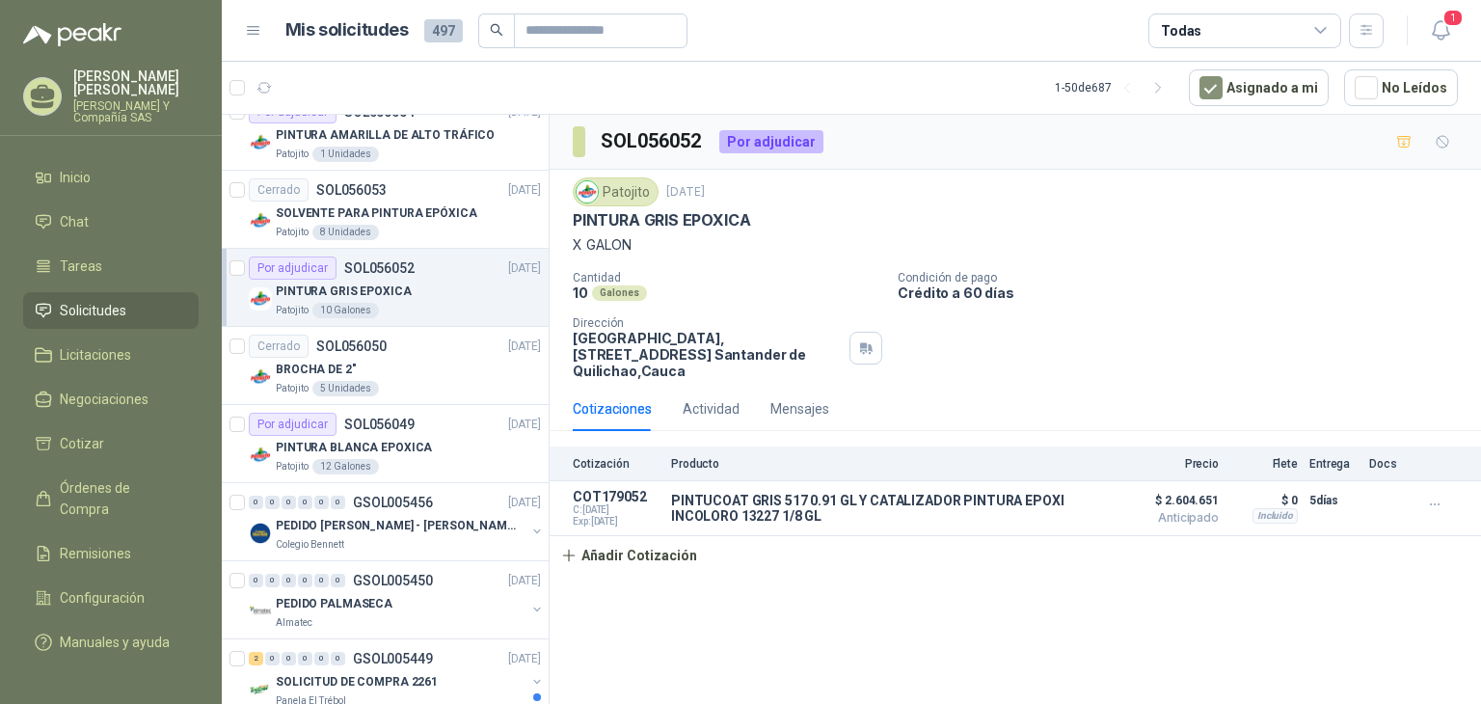
scroll to position [1253, 0]
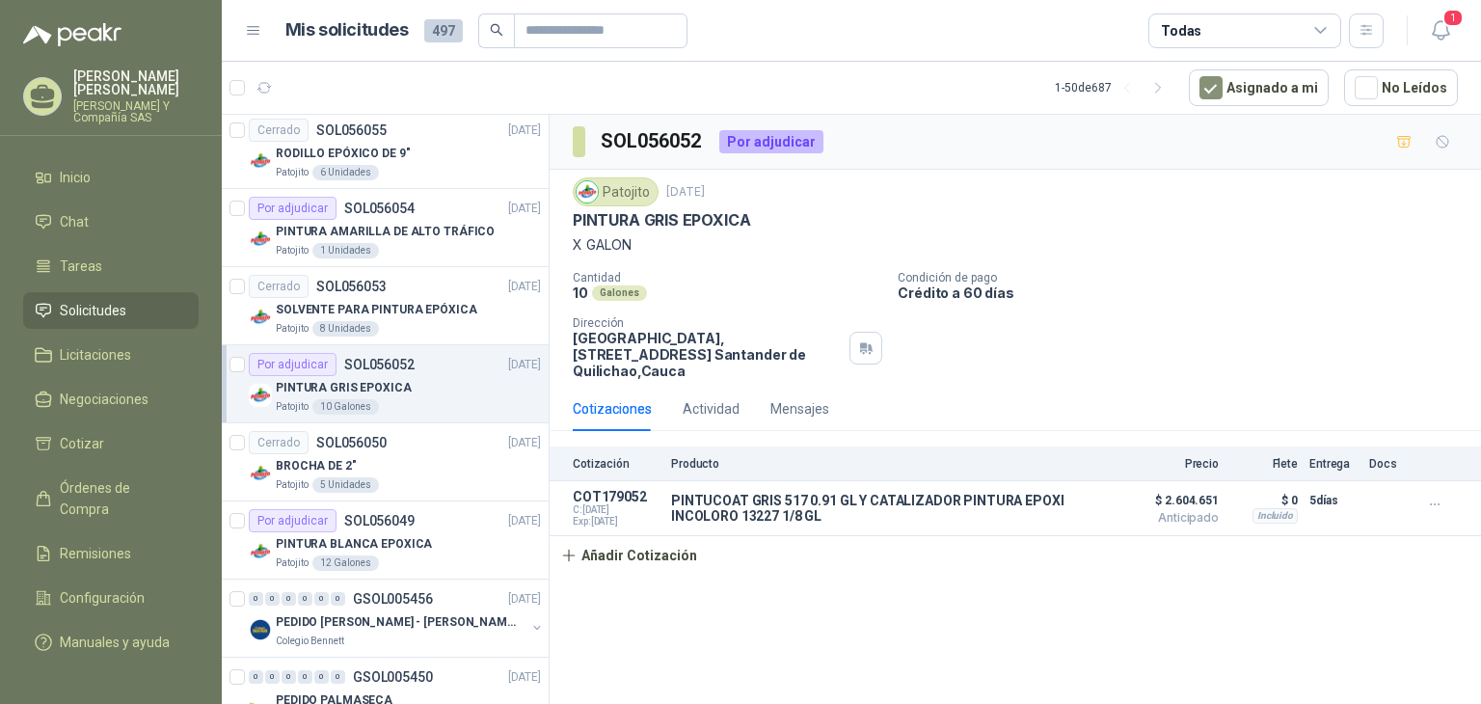
click at [420, 292] on div "Cerrado SOL056053 [DATE]" at bounding box center [395, 286] width 292 height 23
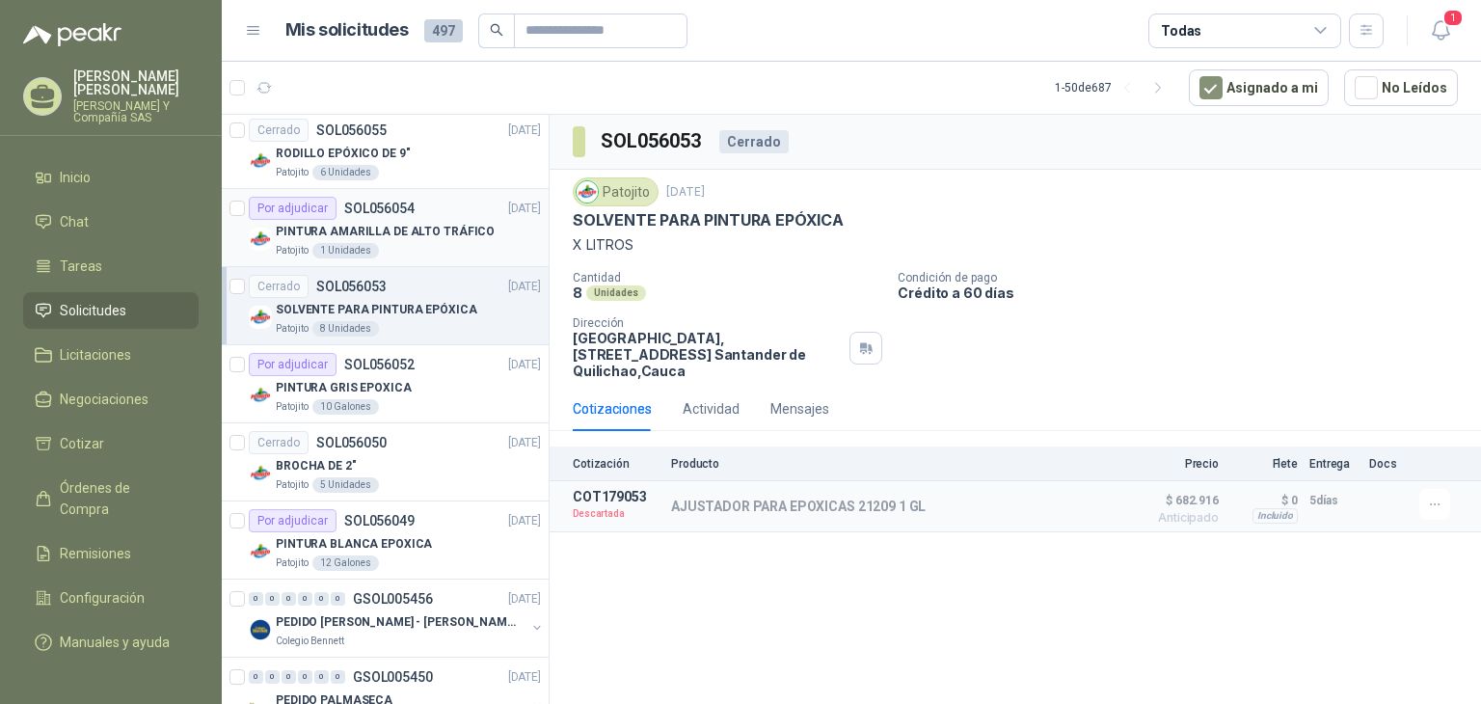
click at [437, 235] on p "PINTURA AMARILLA DE ALTO TRÁFICO" at bounding box center [385, 232] width 219 height 18
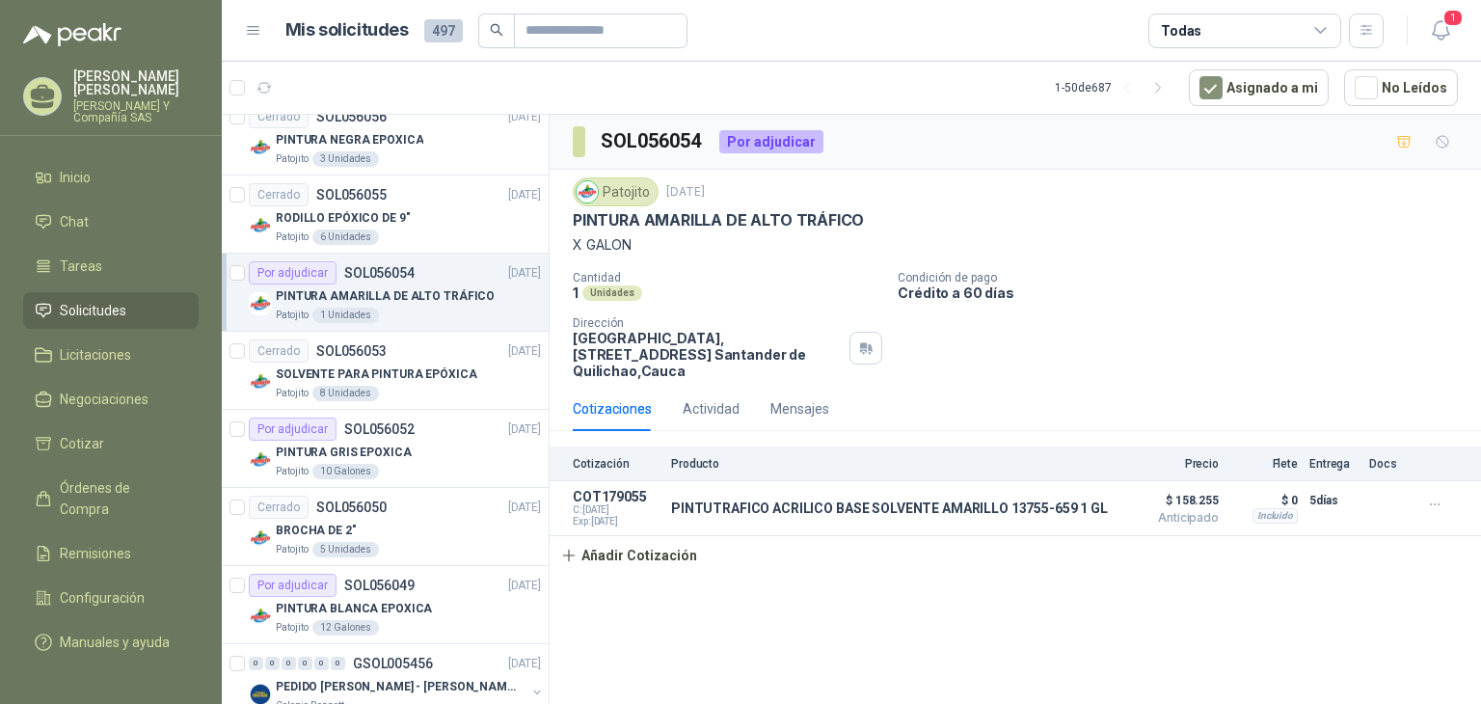
scroll to position [1157, 0]
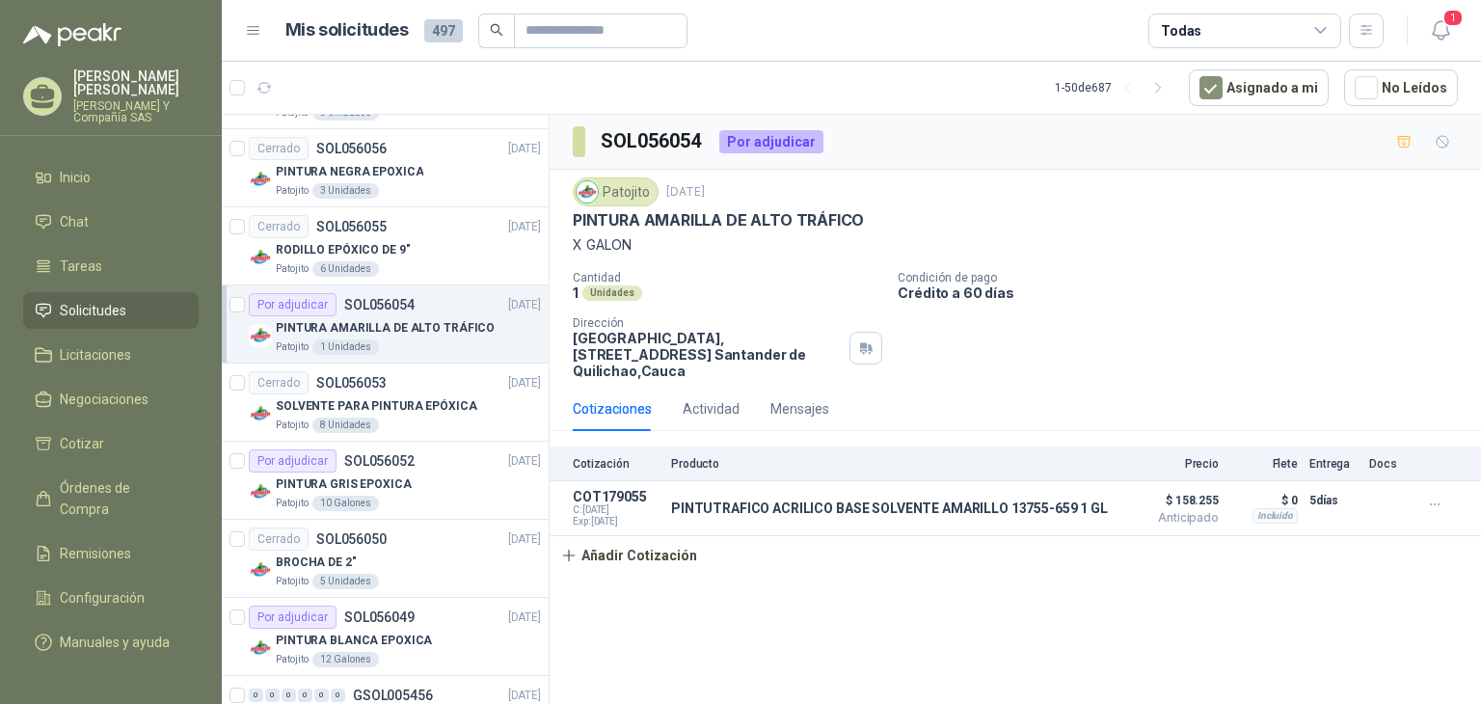
click at [437, 238] on div "RODILLO EPÓXICO DE 9"" at bounding box center [408, 249] width 265 height 23
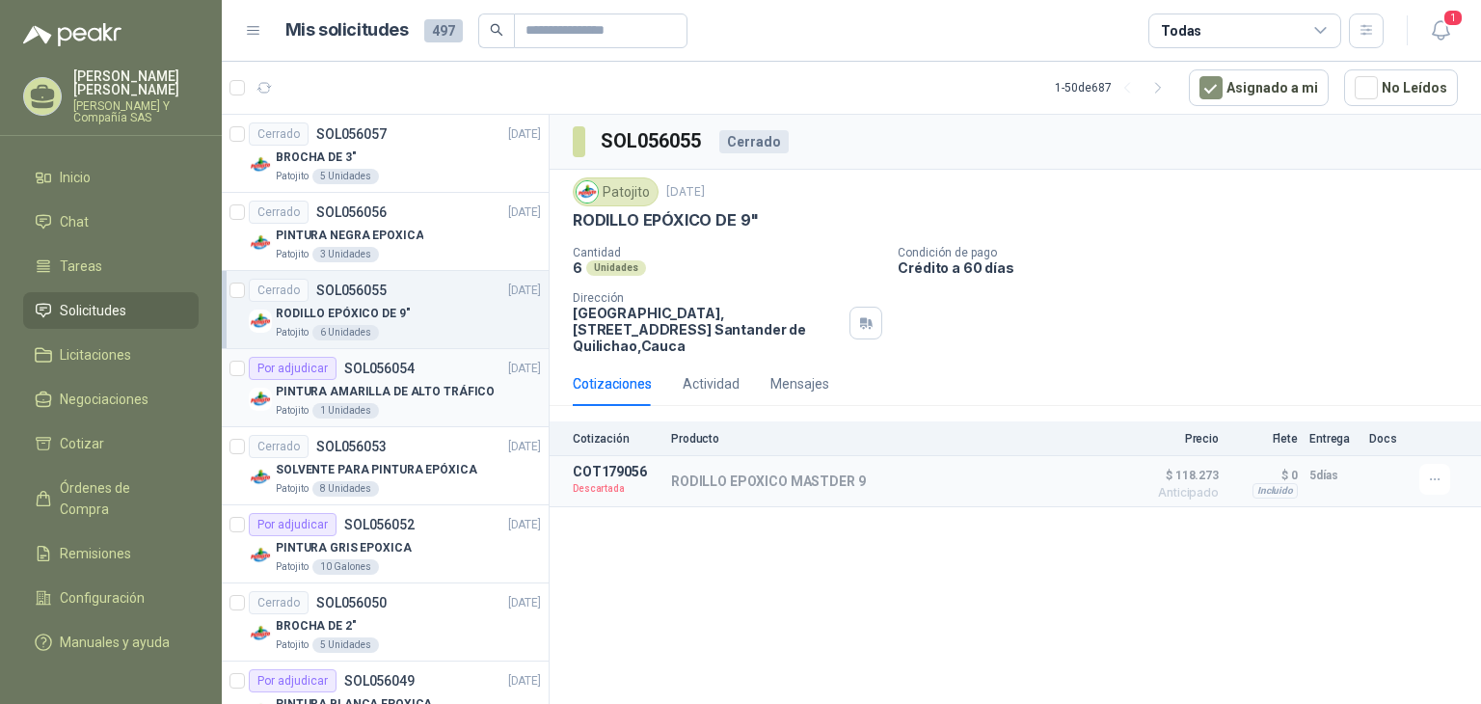
scroll to position [1061, 0]
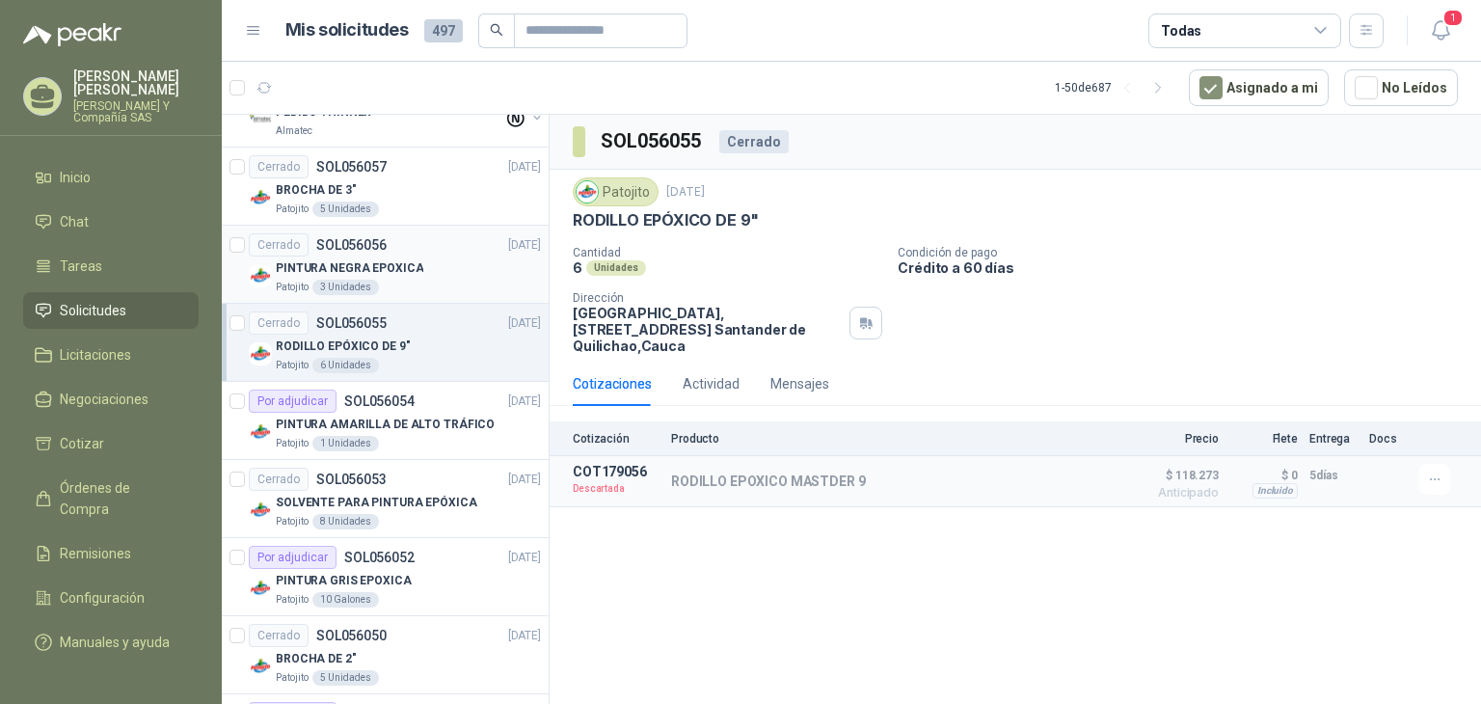
click at [428, 261] on div "PINTURA NEGRA EPOXICA" at bounding box center [408, 267] width 265 height 23
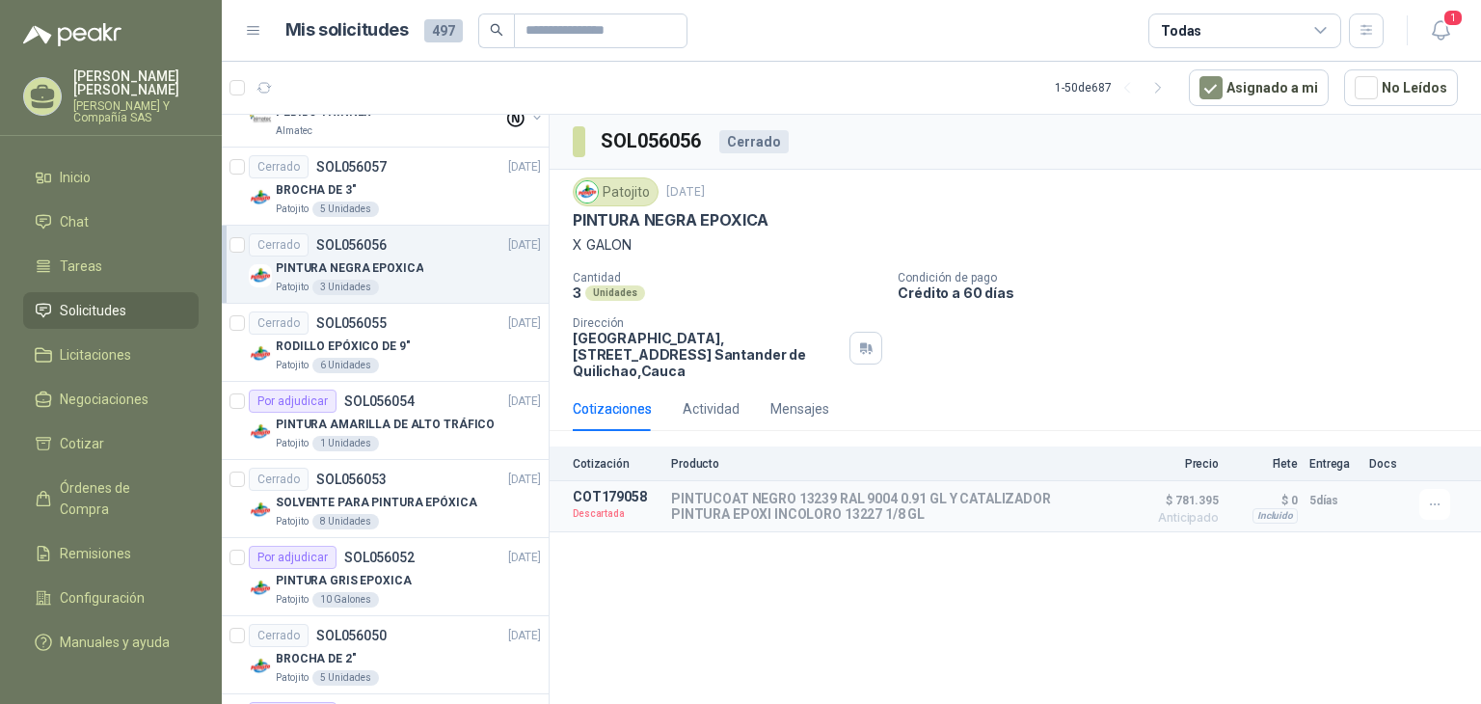
scroll to position [964, 0]
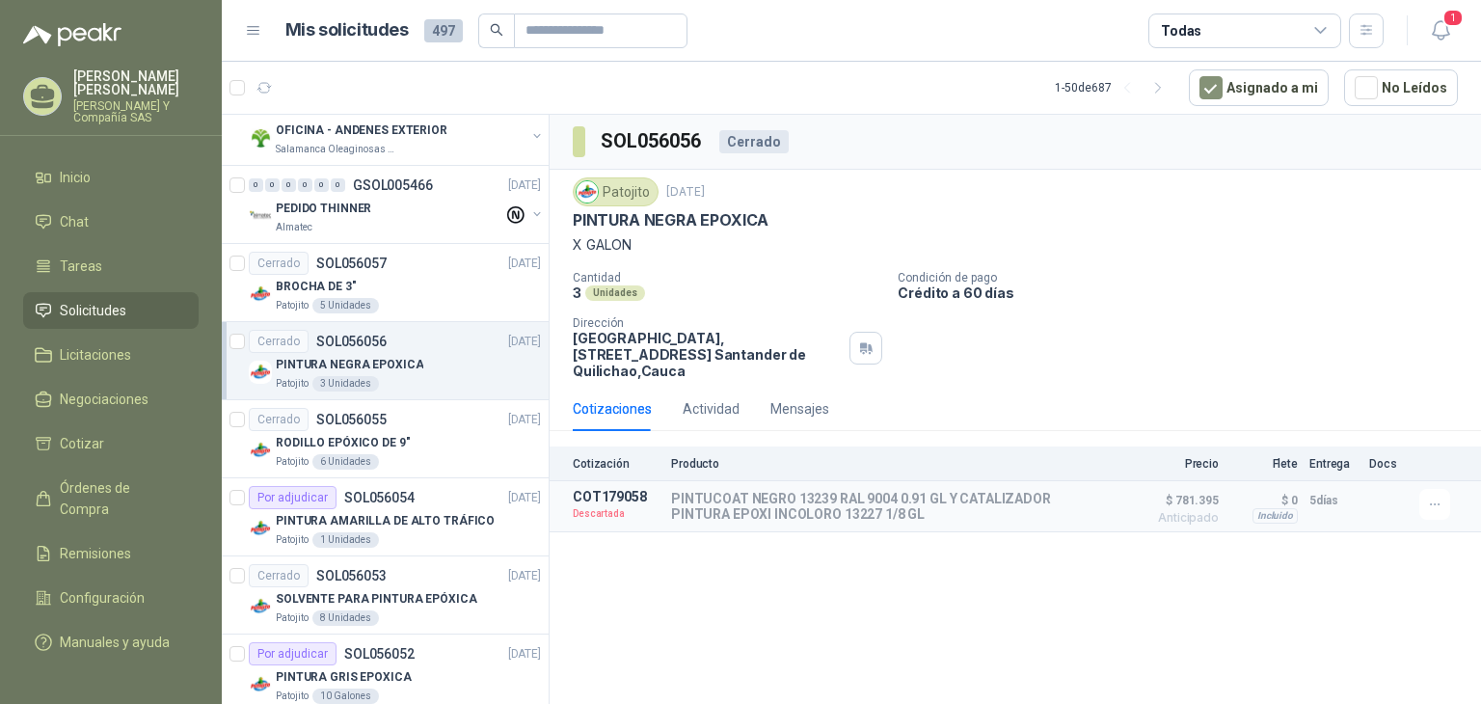
click at [428, 261] on div "Cerrado SOL056057 [DATE]" at bounding box center [395, 263] width 292 height 23
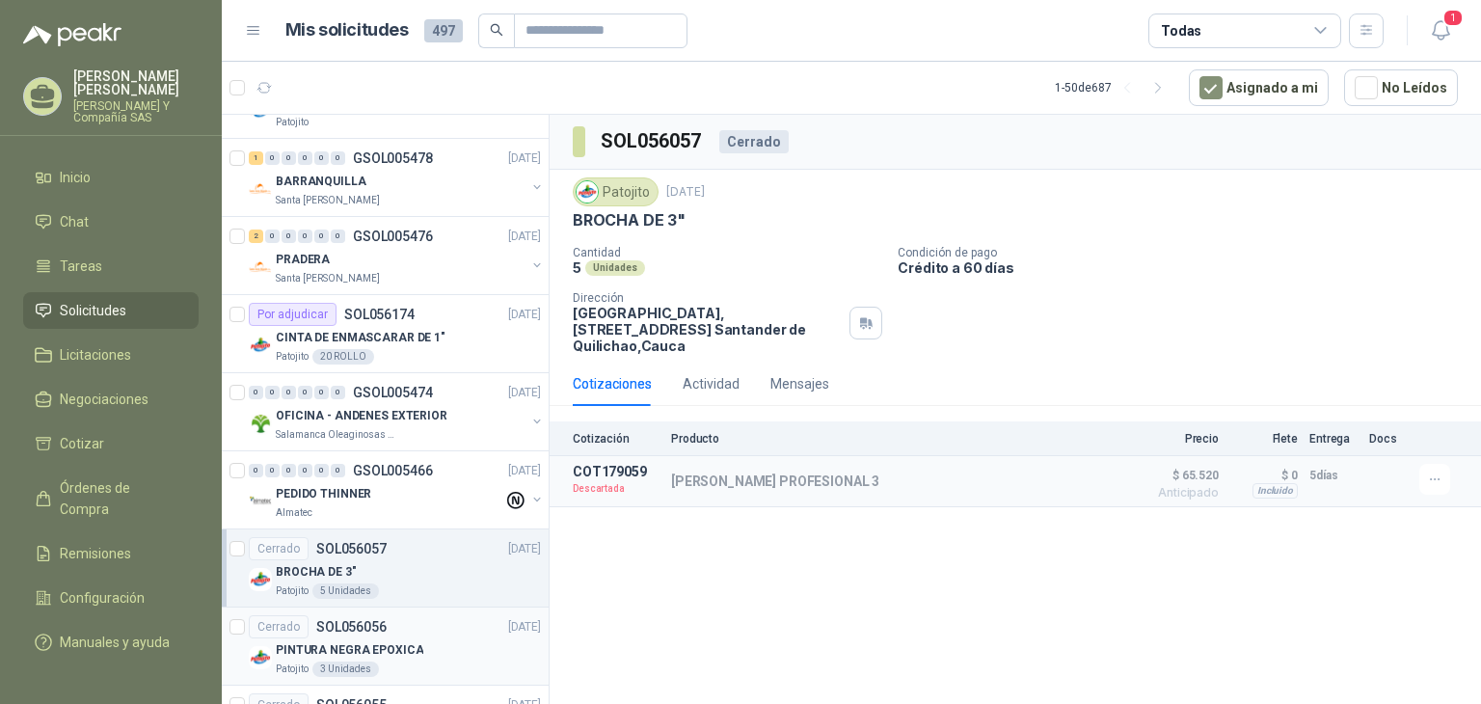
scroll to position [675, 0]
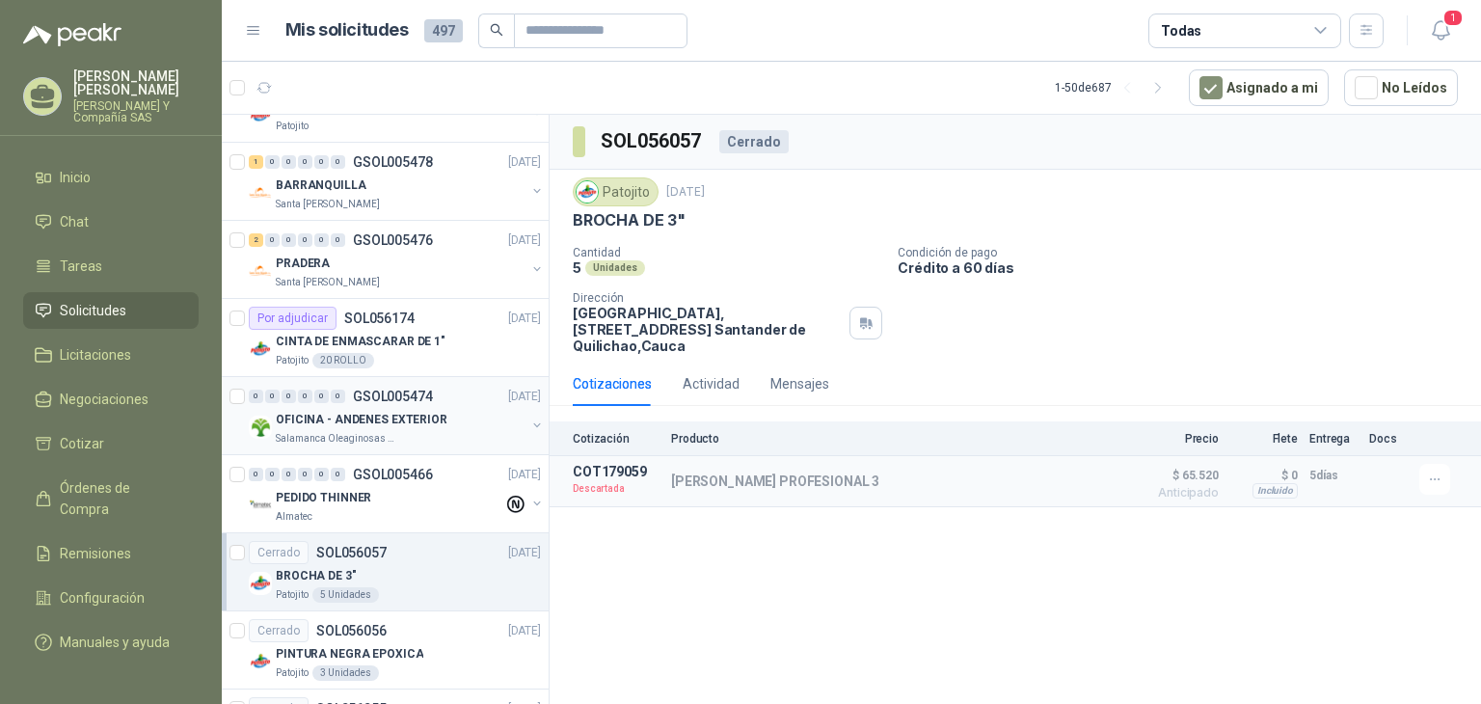
click at [455, 410] on div "OFICINA - ANDENES EXTERIOR" at bounding box center [401, 419] width 250 height 23
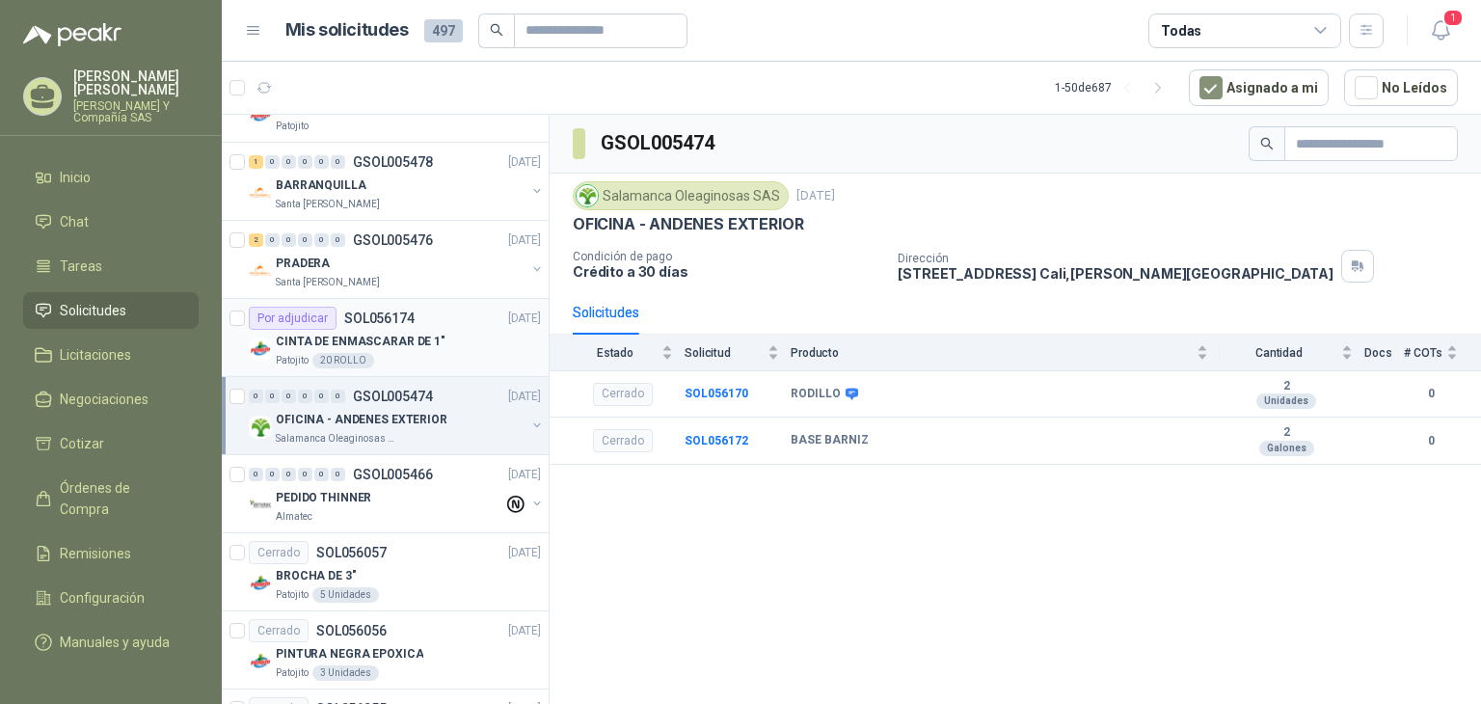
click at [451, 353] on div "Patojito 20 ROLLO" at bounding box center [408, 360] width 265 height 15
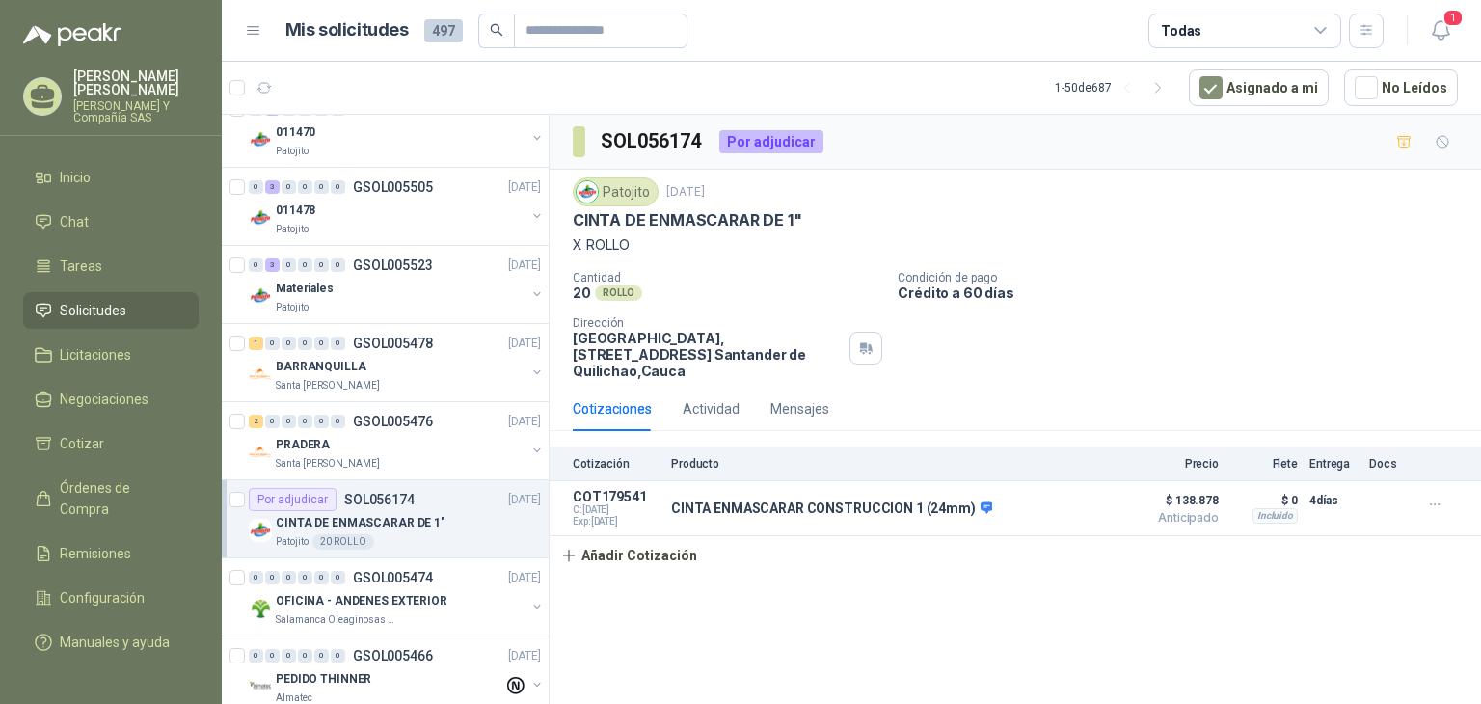
scroll to position [482, 0]
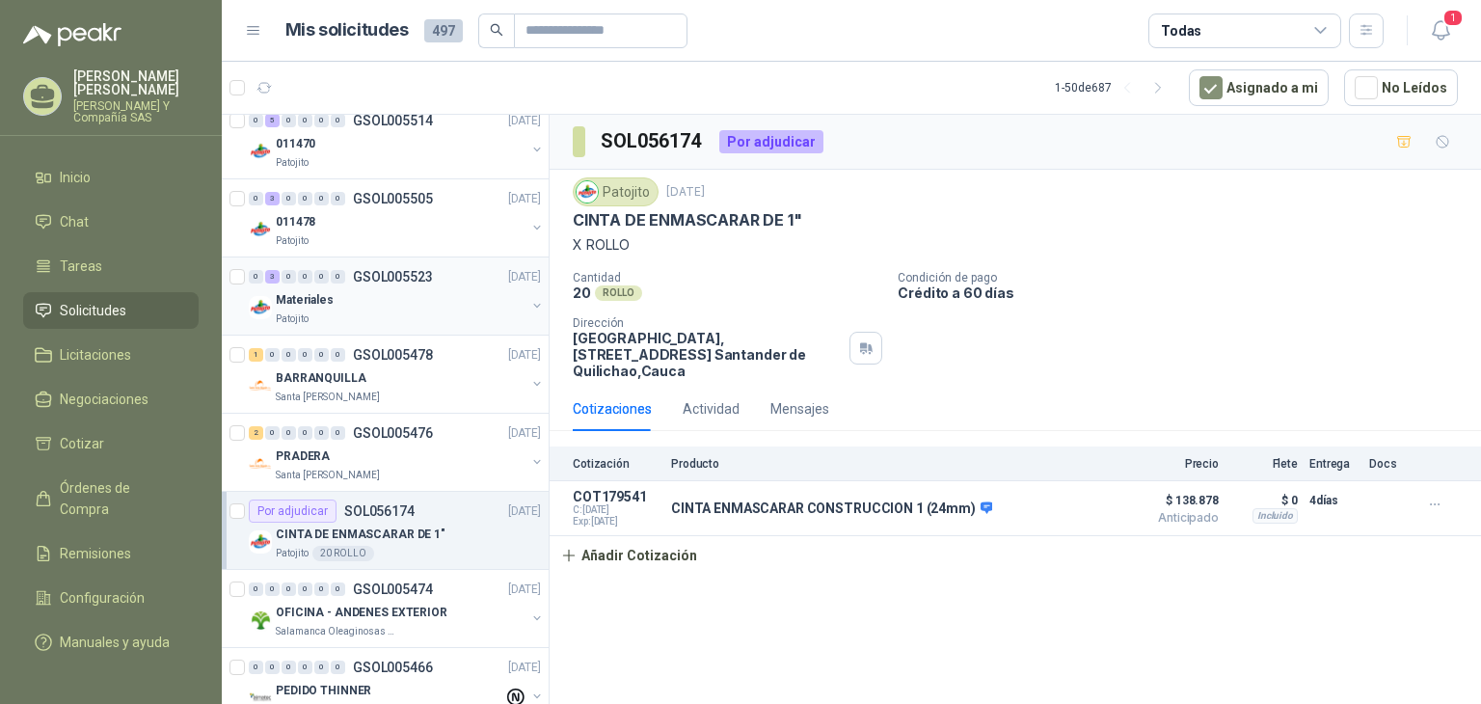
click at [453, 300] on div "Materiales" at bounding box center [401, 299] width 250 height 23
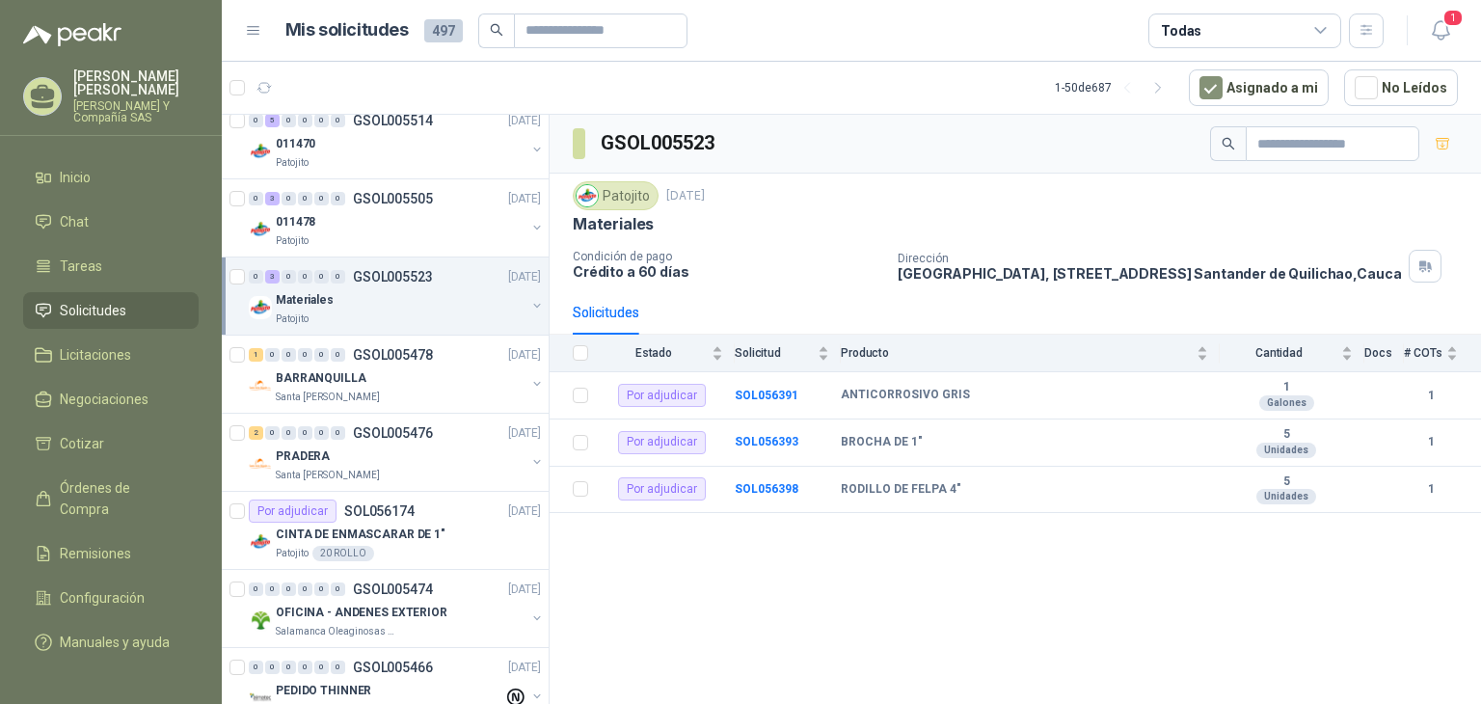
scroll to position [386, 0]
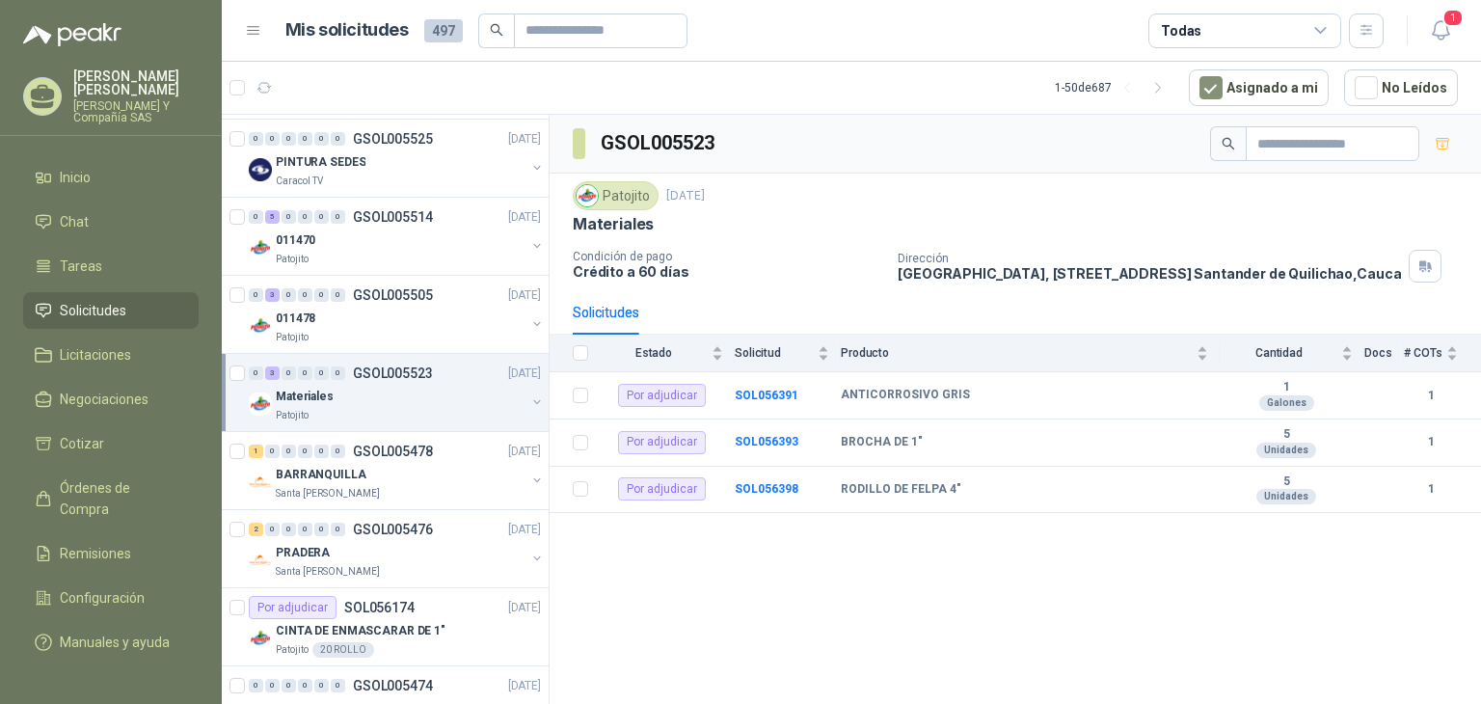
click at [451, 300] on div "0 3 0 0 0 0 GSOL005505 [DATE]" at bounding box center [397, 294] width 296 height 23
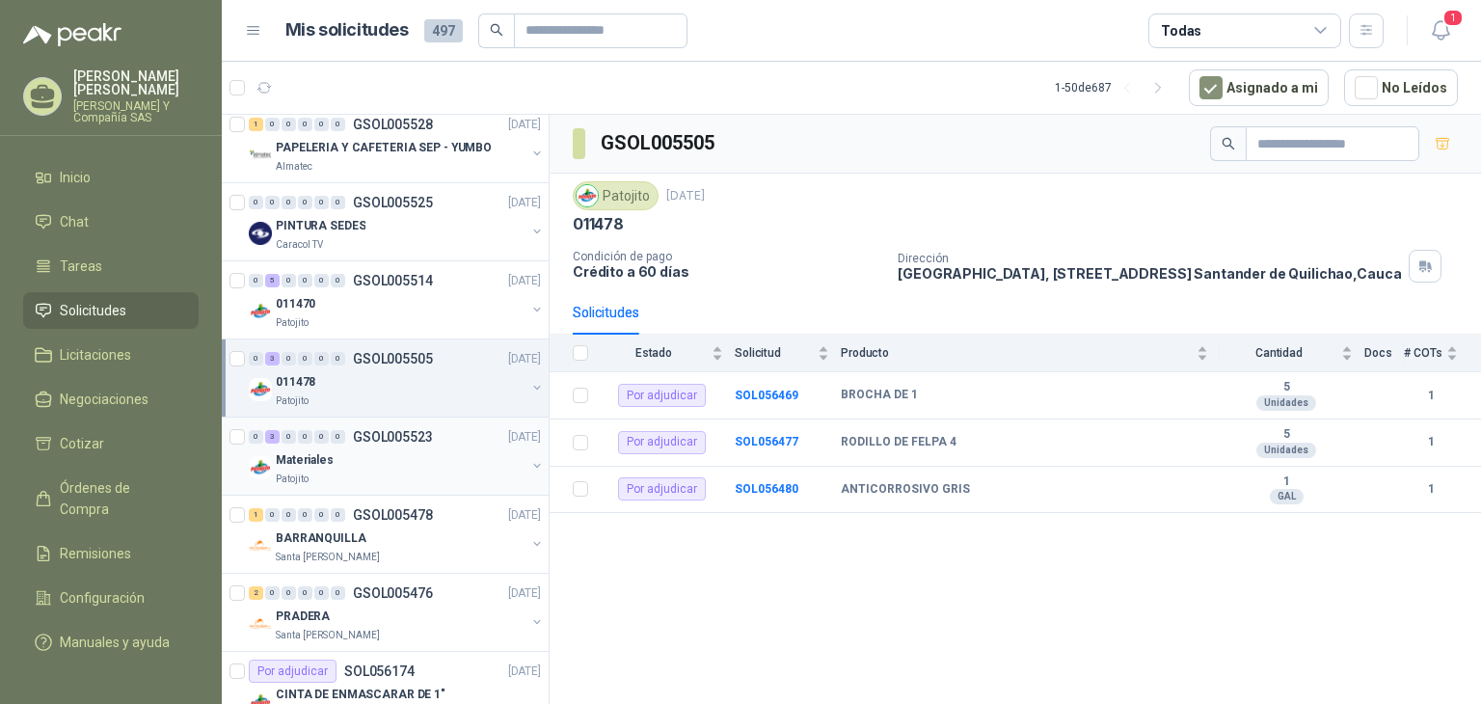
scroll to position [289, 0]
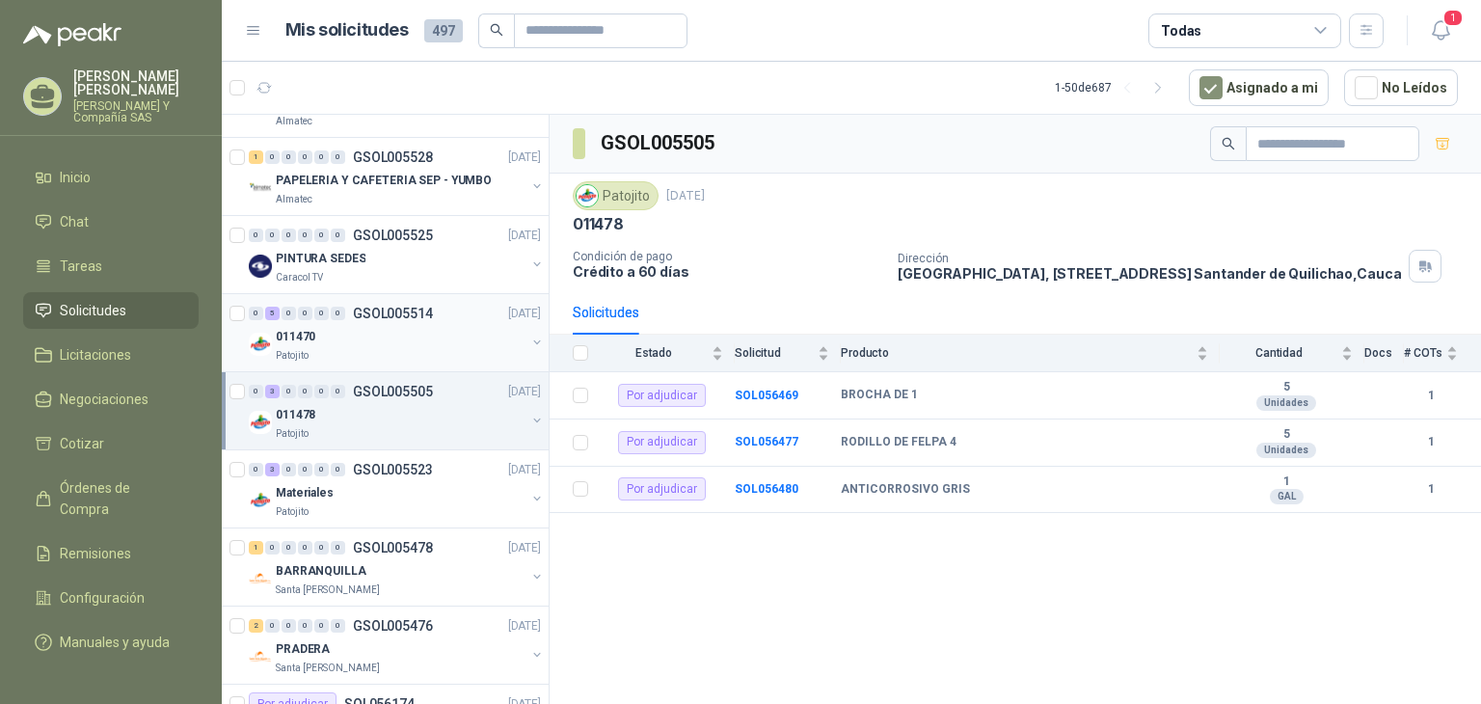
click at [431, 337] on div "011470" at bounding box center [401, 336] width 250 height 23
